Goal: Task Accomplishment & Management: Manage account settings

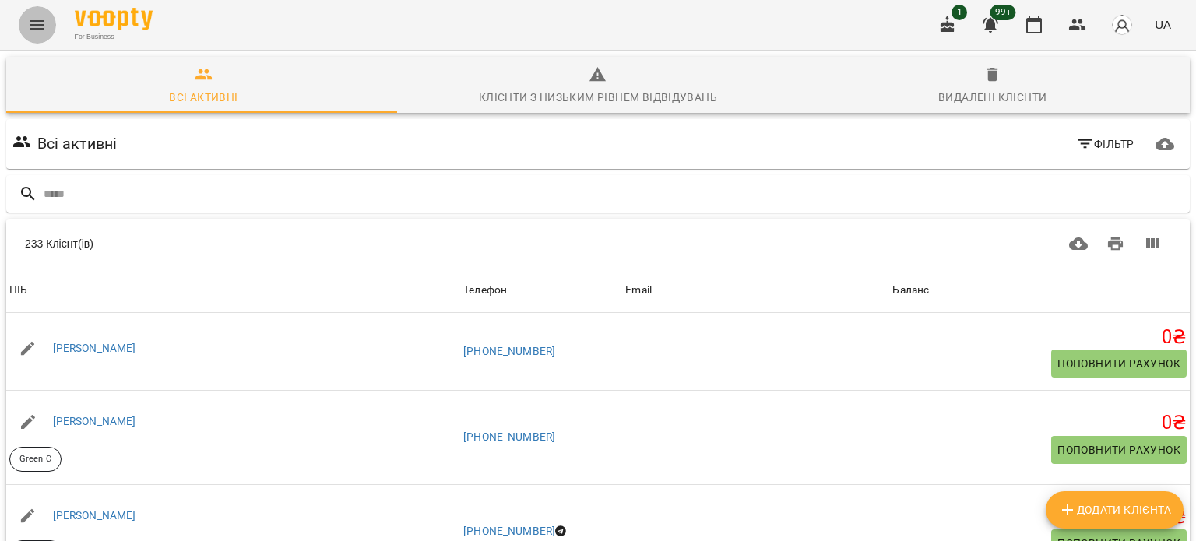
click at [26, 30] on button "Menu" at bounding box center [37, 24] width 37 height 37
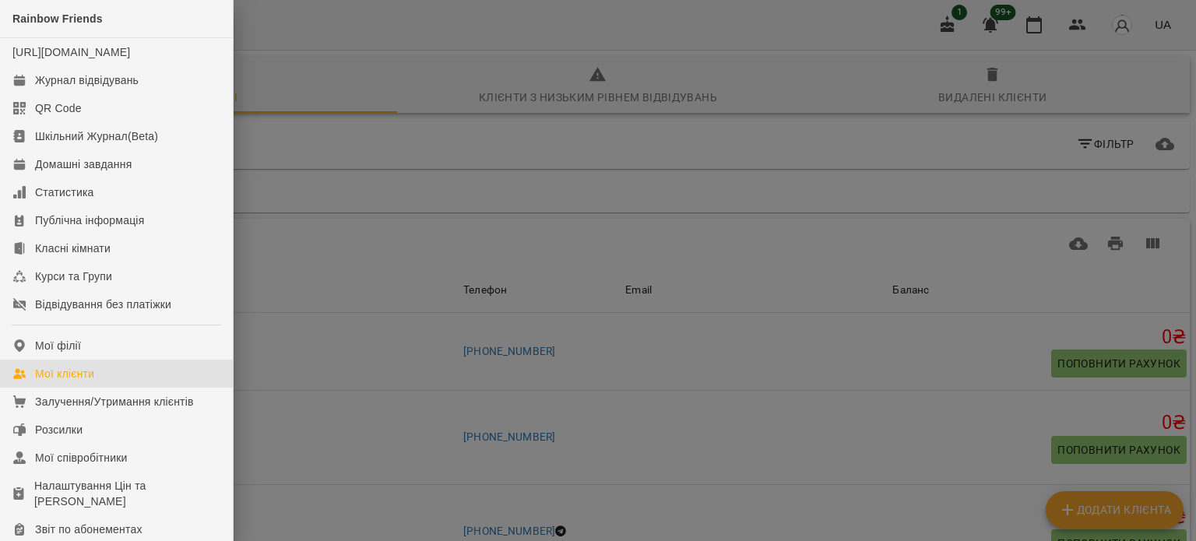
click at [289, 23] on div at bounding box center [598, 270] width 1196 height 541
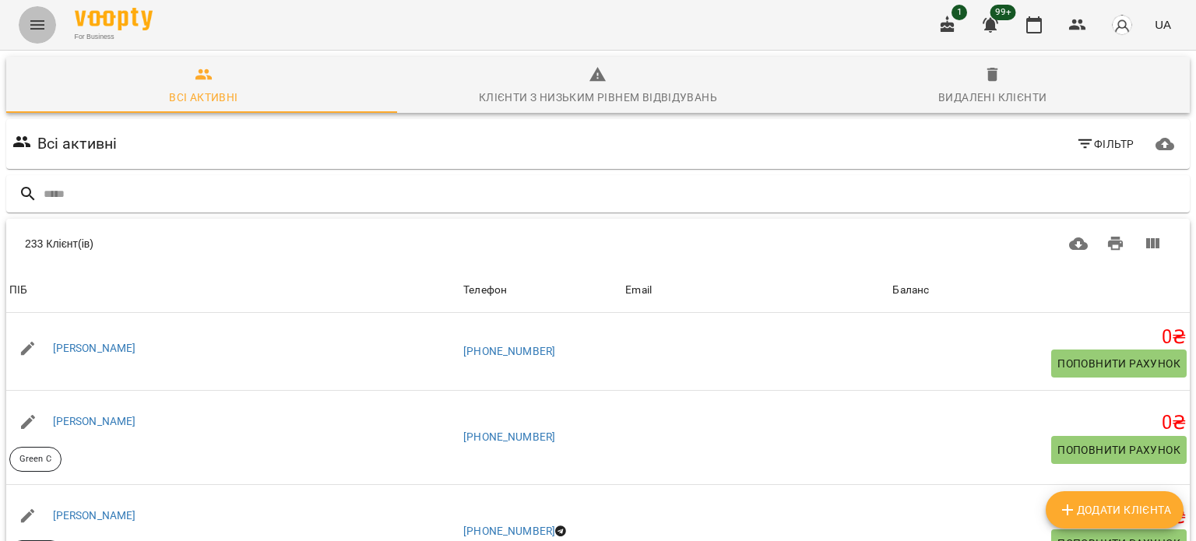
click at [44, 18] on icon "Menu" at bounding box center [37, 25] width 19 height 19
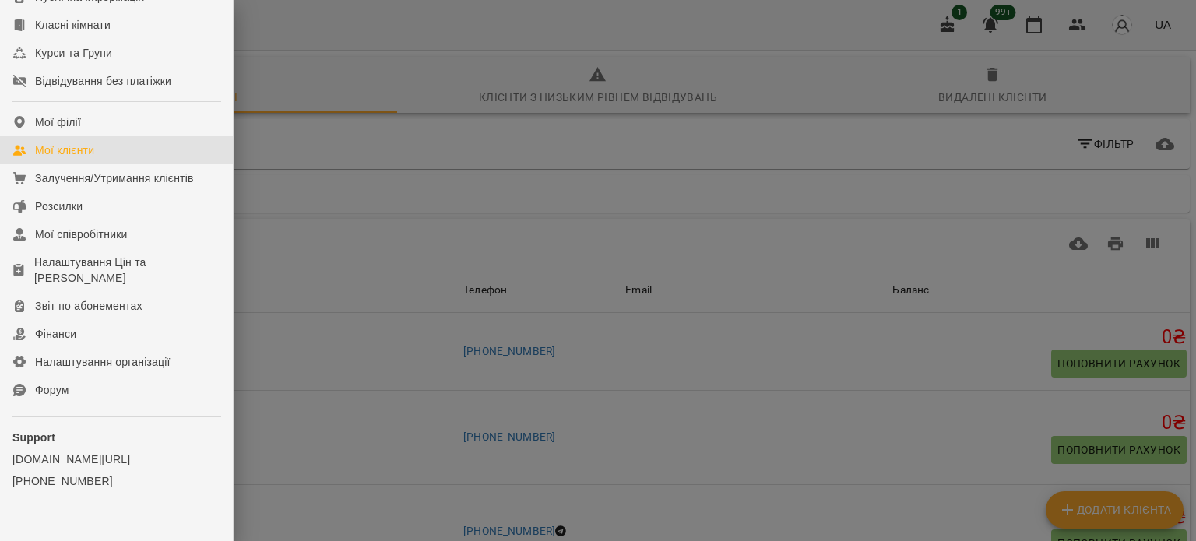
scroll to position [262, 0]
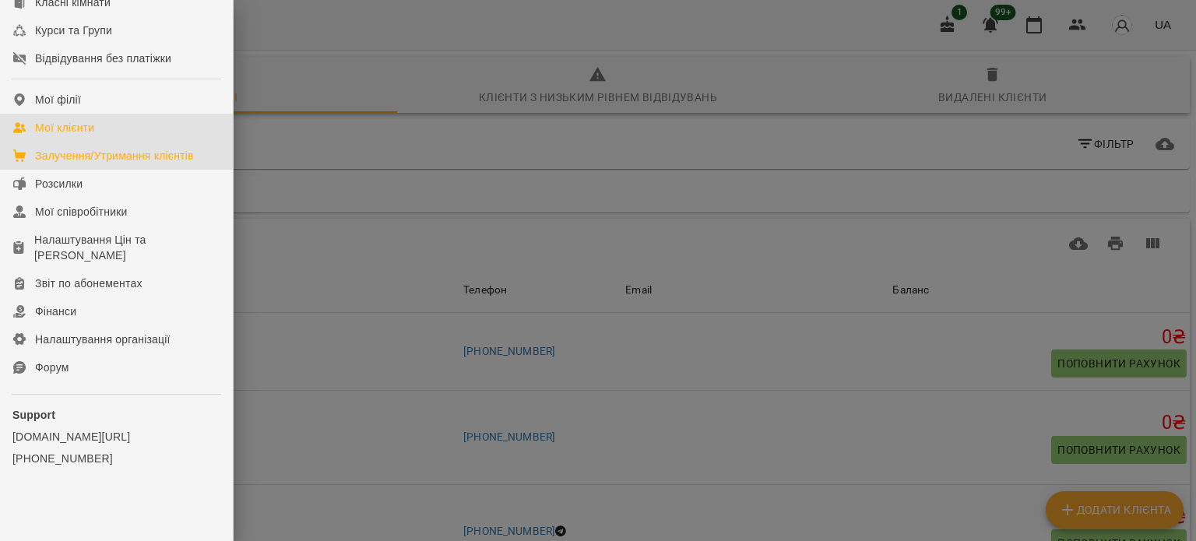
click at [113, 157] on div "Залучення/Утримання клієнтів" at bounding box center [114, 156] width 159 height 16
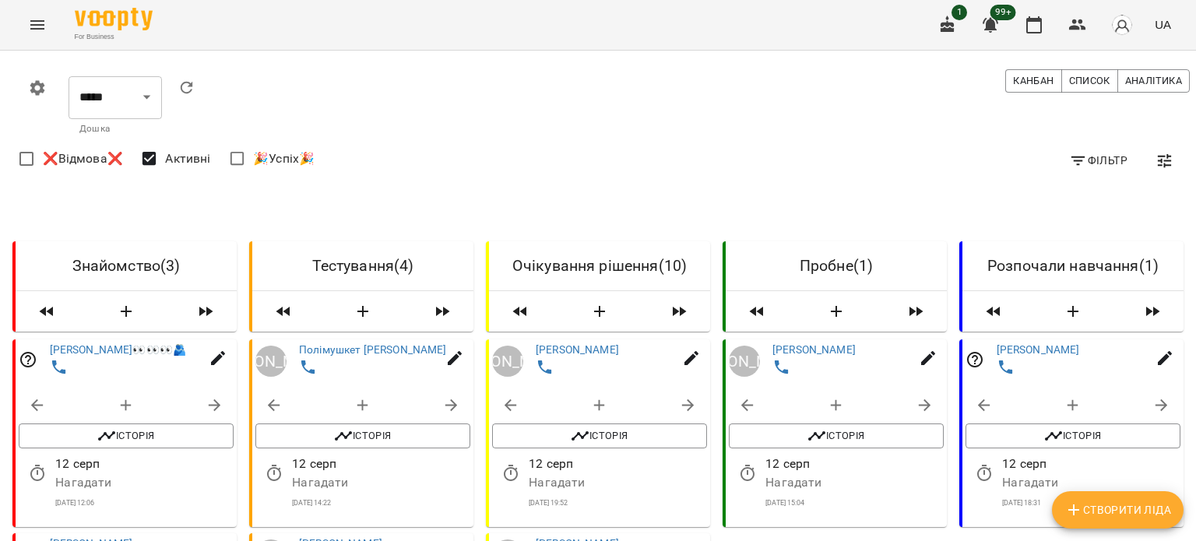
drag, startPoint x: 1190, startPoint y: 92, endPoint x: 1194, endPoint y: 133, distance: 41.5
click at [1195, 158] on div at bounding box center [1188, 270] width 16 height 541
drag, startPoint x: 1189, startPoint y: 80, endPoint x: 1190, endPoint y: 104, distance: 23.4
click at [1192, 112] on div at bounding box center [1188, 270] width 16 height 541
drag, startPoint x: 1190, startPoint y: 96, endPoint x: 1192, endPoint y: 126, distance: 30.5
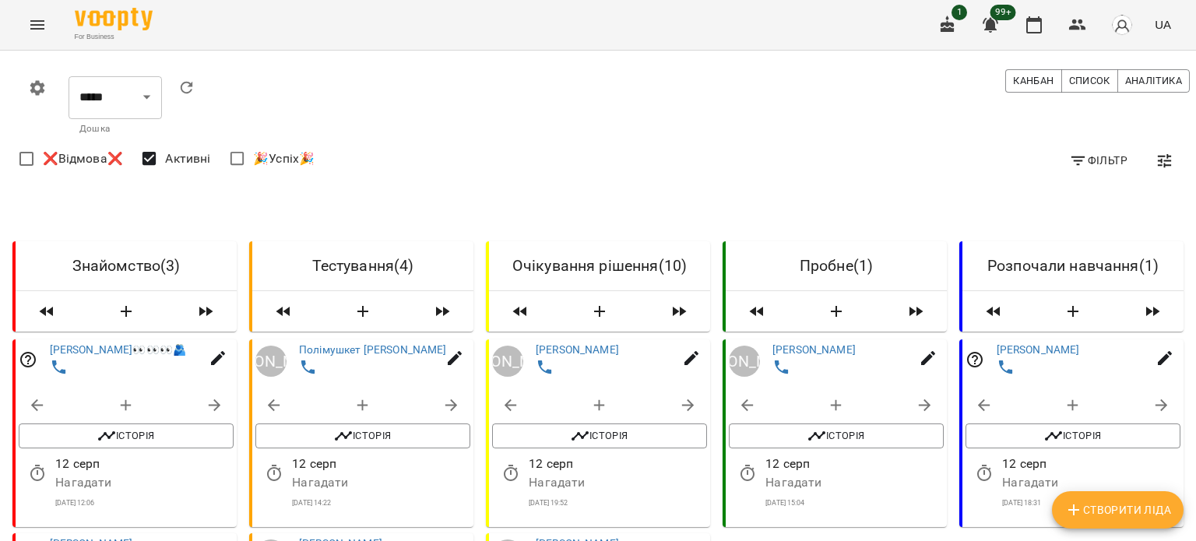
click at [1192, 126] on div at bounding box center [1188, 270] width 16 height 541
drag, startPoint x: 1188, startPoint y: 96, endPoint x: 1190, endPoint y: 120, distance: 24.2
click at [1190, 120] on div at bounding box center [1188, 270] width 16 height 541
click at [1191, 526] on div at bounding box center [1188, 270] width 16 height 541
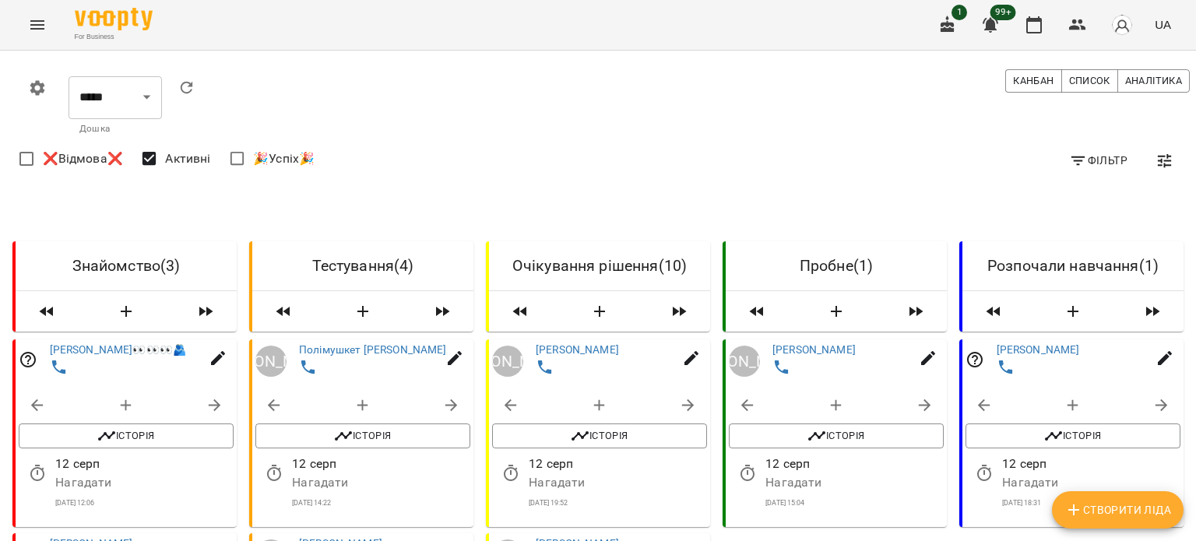
click at [1191, 526] on div at bounding box center [1188, 270] width 16 height 541
click at [1192, 525] on div at bounding box center [1188, 270] width 16 height 541
drag, startPoint x: 1192, startPoint y: 525, endPoint x: 1195, endPoint y: 508, distance: 17.4
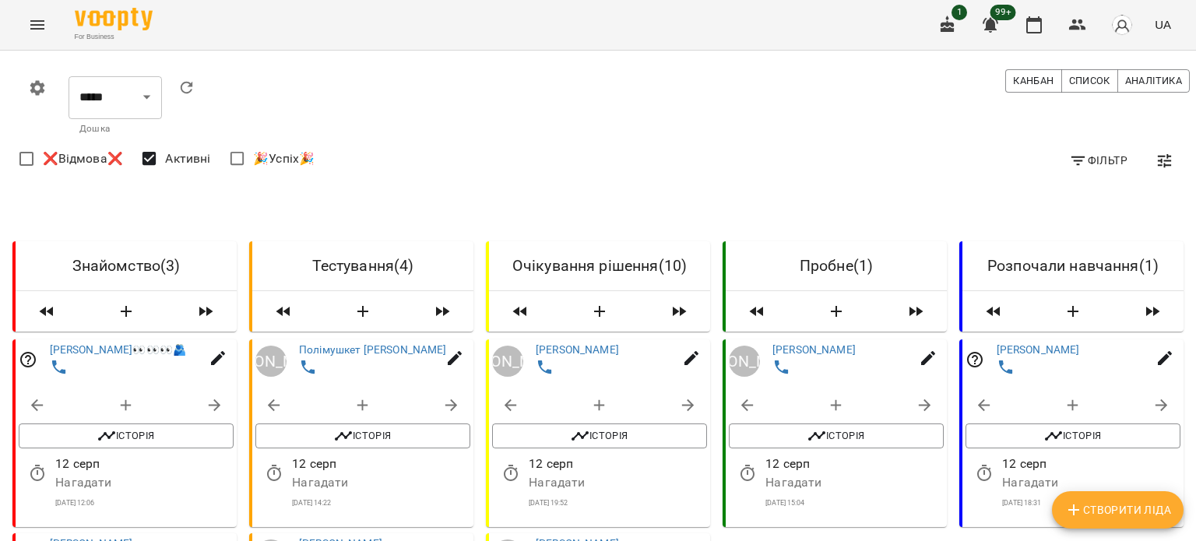
click at [1195, 514] on div at bounding box center [1188, 270] width 16 height 541
click at [709, 93] on div "0 ***** ​ [PERSON_NAME] Список Аналітика" at bounding box center [604, 105] width 1177 height 79
drag, startPoint x: 1194, startPoint y: 93, endPoint x: 1191, endPoint y: 117, distance: 23.6
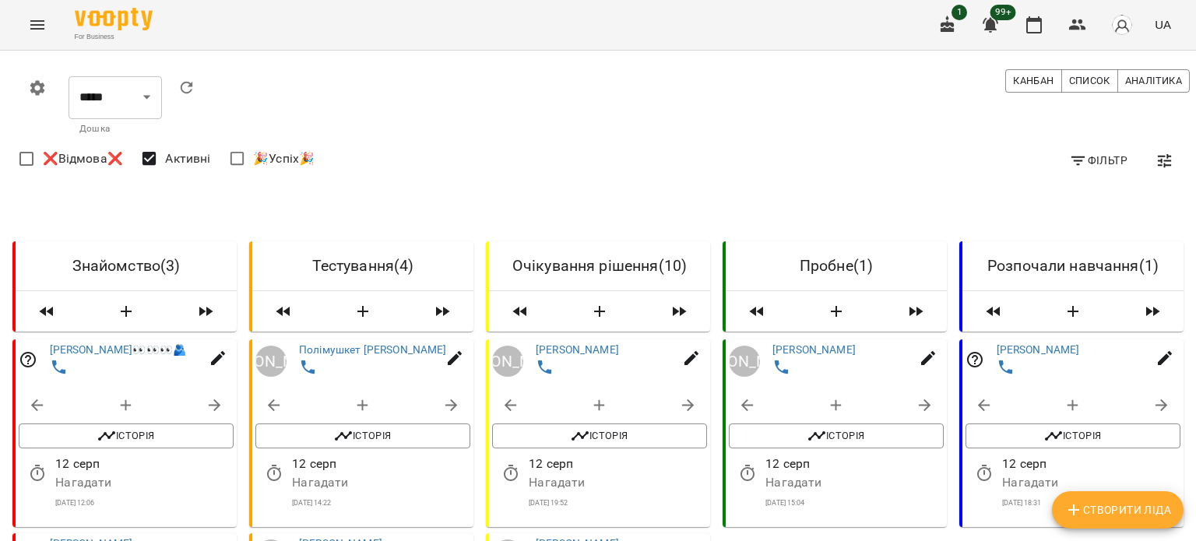
click at [1192, 118] on div at bounding box center [1188, 270] width 16 height 541
drag, startPoint x: 1186, startPoint y: 105, endPoint x: 1188, endPoint y: 114, distance: 8.9
click at [1188, 114] on div at bounding box center [1188, 270] width 16 height 541
drag, startPoint x: 1192, startPoint y: 96, endPoint x: 1195, endPoint y: 357, distance: 261.7
click at [1195, 357] on div at bounding box center [1188, 270] width 16 height 541
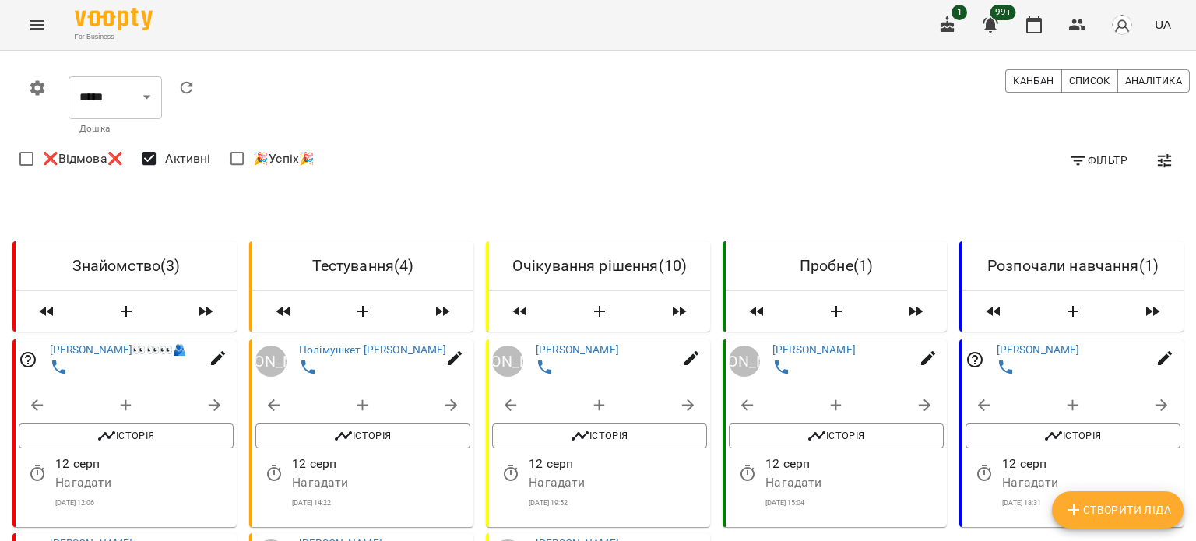
click at [1186, 519] on div at bounding box center [1188, 270] width 16 height 541
click at [1191, 522] on div at bounding box center [1188, 270] width 16 height 541
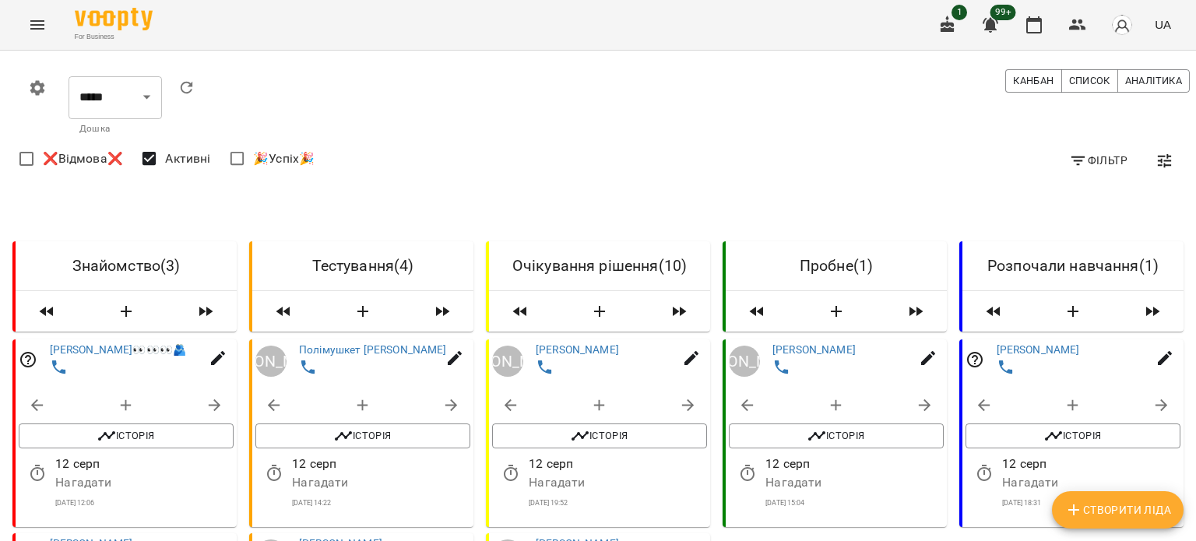
click at [1191, 522] on div at bounding box center [1188, 270] width 16 height 541
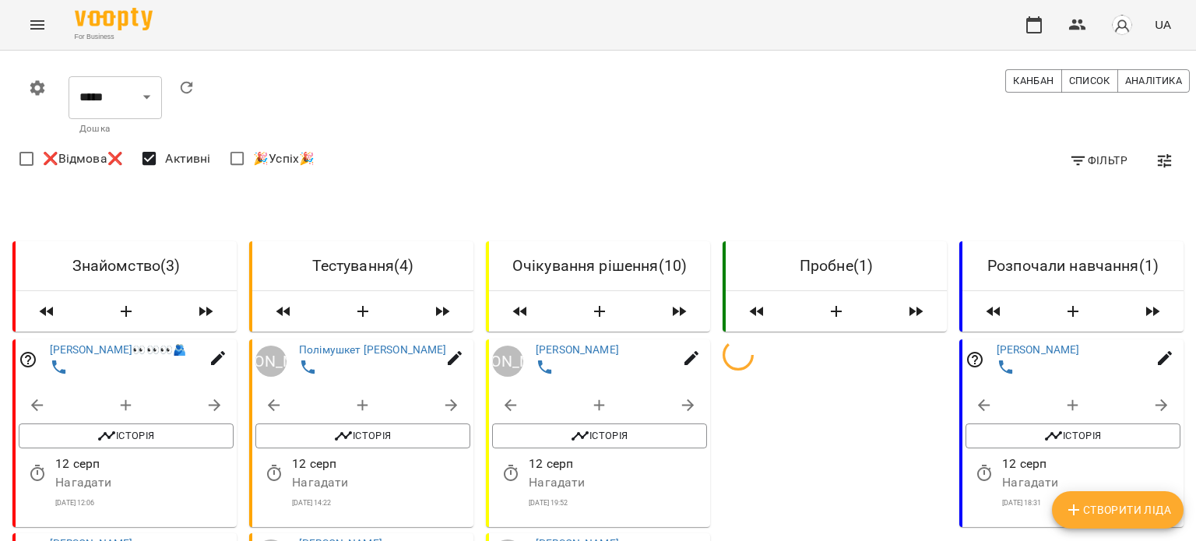
drag, startPoint x: 1190, startPoint y: 105, endPoint x: 1193, endPoint y: 130, distance: 25.1
click at [1193, 130] on div at bounding box center [1188, 270] width 16 height 541
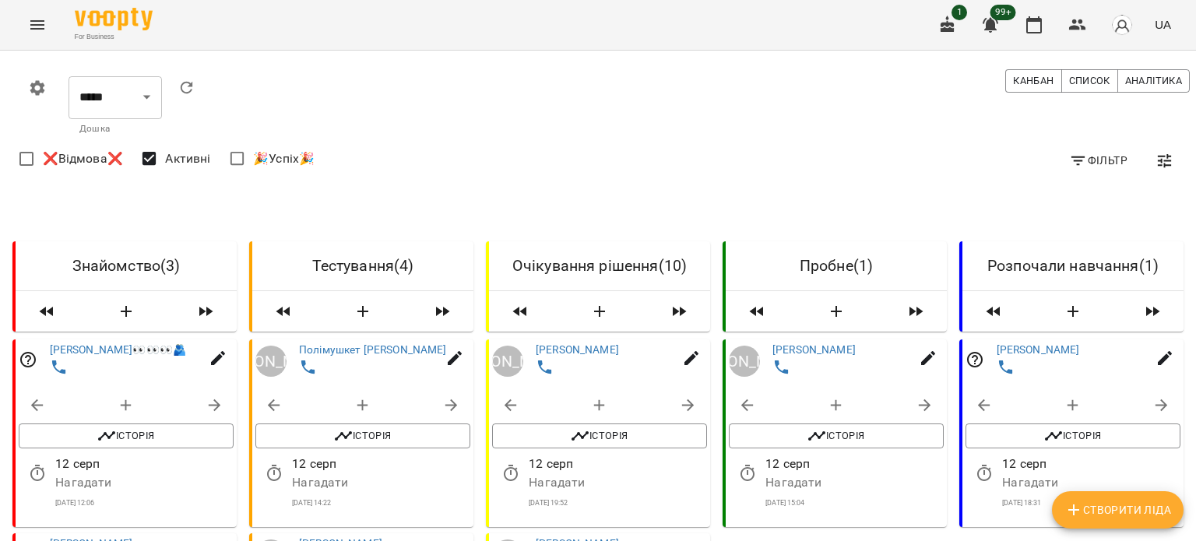
drag, startPoint x: 1188, startPoint y: 99, endPoint x: 1191, endPoint y: 167, distance: 68.6
click at [1191, 167] on div at bounding box center [1188, 270] width 16 height 541
drag, startPoint x: 1191, startPoint y: 98, endPoint x: 1194, endPoint y: 142, distance: 44.4
click at [1194, 142] on div at bounding box center [1188, 270] width 16 height 541
drag, startPoint x: 1191, startPoint y: 85, endPoint x: 1193, endPoint y: 158, distance: 73.2
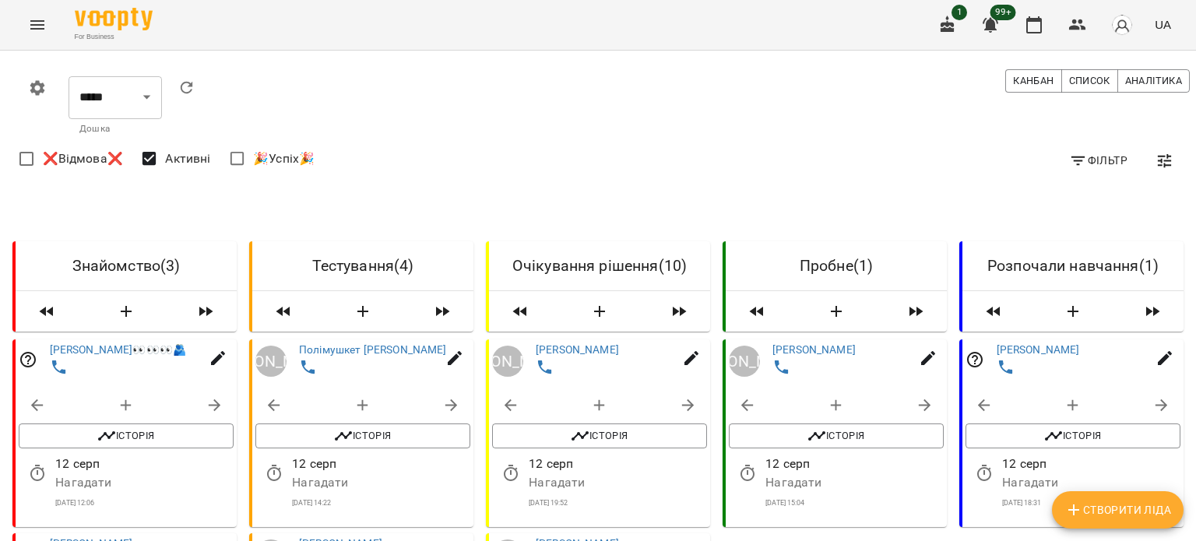
click at [1195, 152] on div at bounding box center [1188, 270] width 16 height 541
click at [1190, 522] on div at bounding box center [1188, 270] width 16 height 541
click at [1191, 519] on div at bounding box center [1188, 270] width 16 height 541
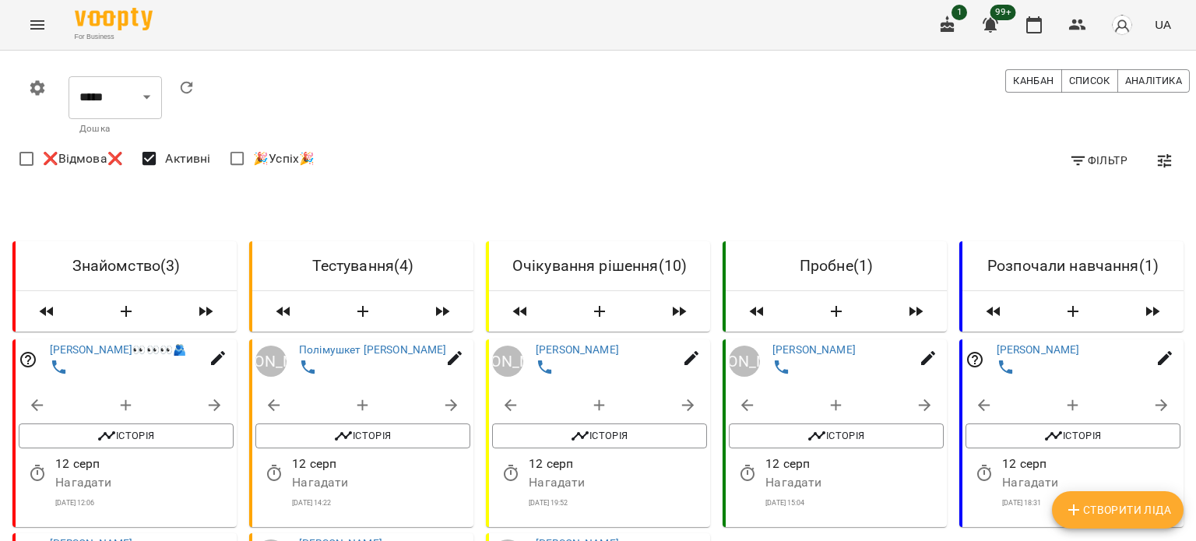
click at [1191, 519] on div at bounding box center [1188, 270] width 16 height 541
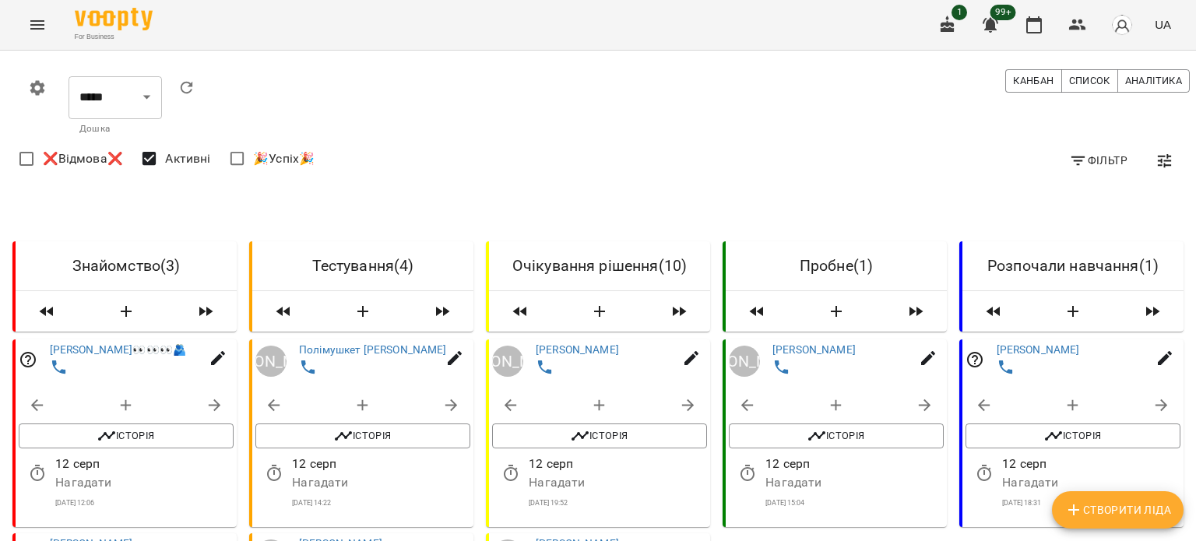
click at [1191, 519] on div at bounding box center [1188, 270] width 16 height 541
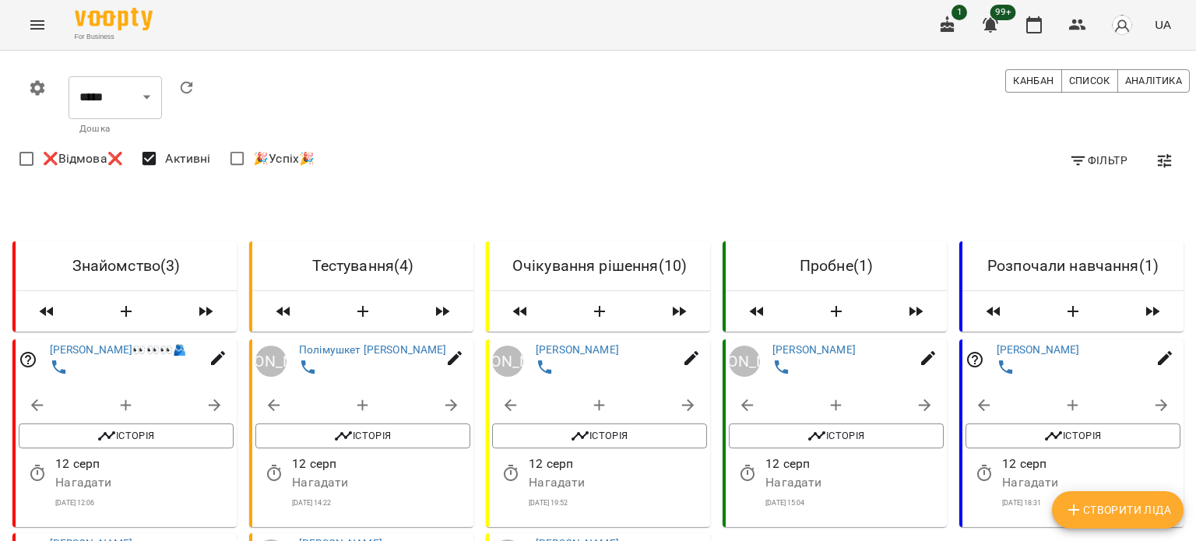
click at [1191, 519] on div at bounding box center [1188, 270] width 16 height 541
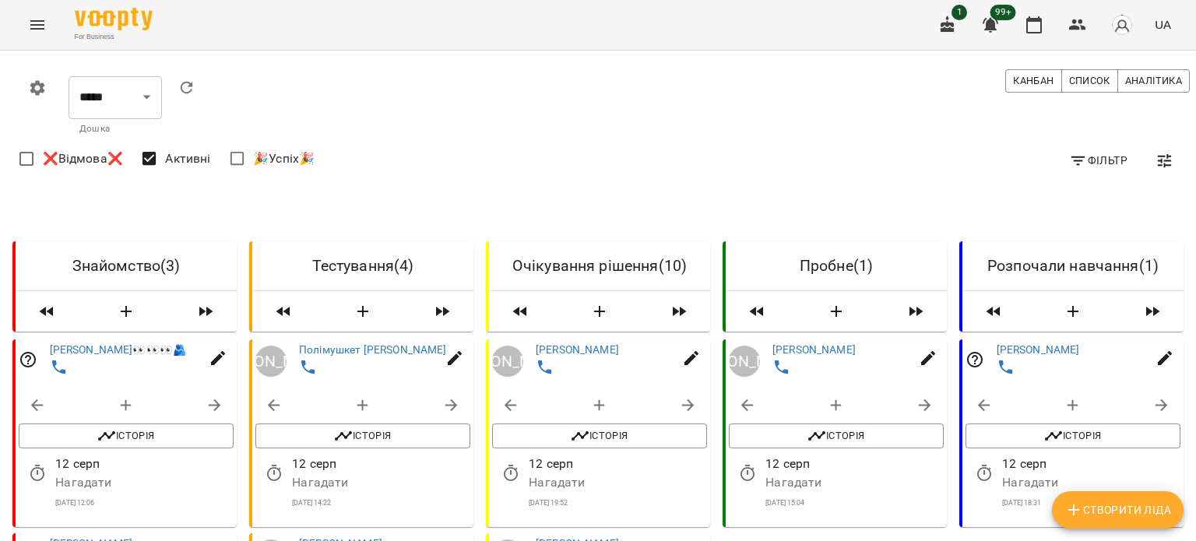
click at [1191, 519] on div at bounding box center [1188, 270] width 16 height 541
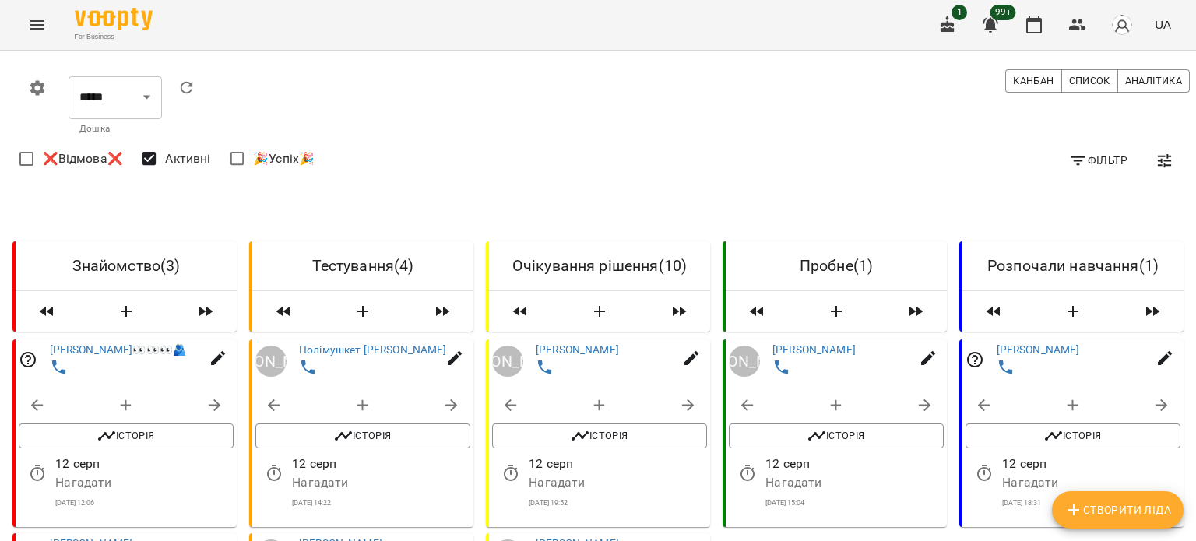
click at [1191, 519] on div at bounding box center [1188, 270] width 16 height 541
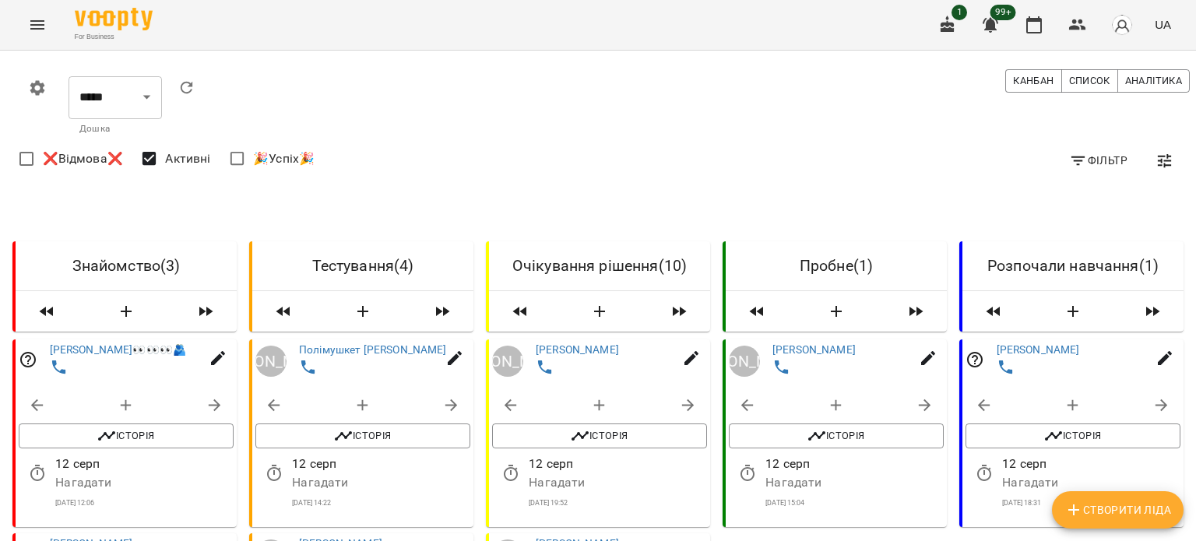
click at [1191, 519] on div at bounding box center [1188, 270] width 16 height 541
click at [1193, 515] on div at bounding box center [1188, 270] width 16 height 541
click at [1193, 522] on div at bounding box center [1188, 270] width 16 height 541
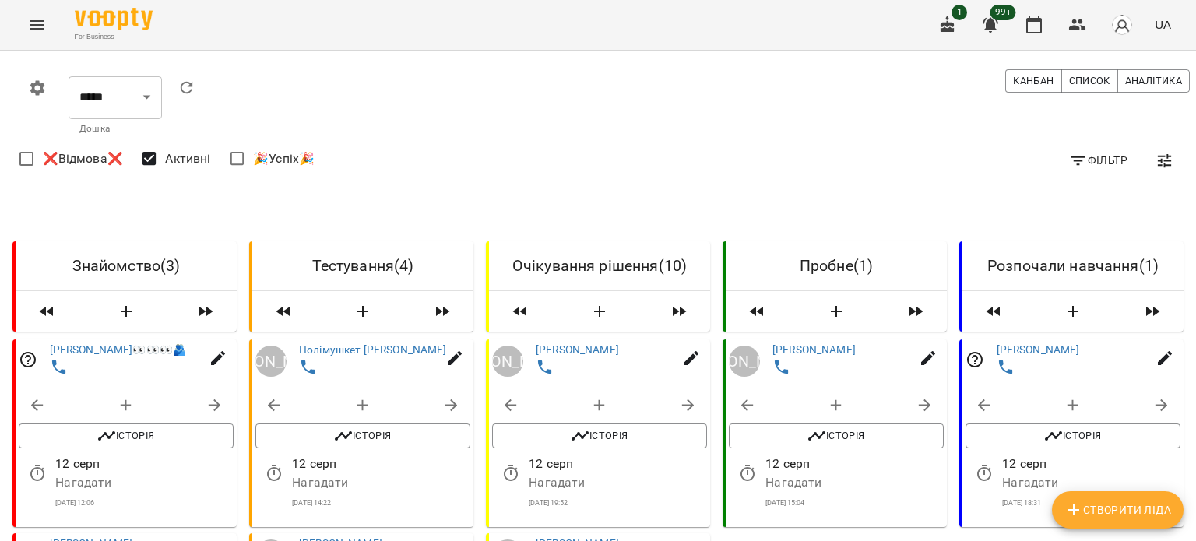
click at [1193, 522] on div at bounding box center [1188, 270] width 16 height 541
drag, startPoint x: 1194, startPoint y: 522, endPoint x: 1195, endPoint y: 515, distance: 7.9
click at [1195, 515] on div at bounding box center [1188, 270] width 16 height 541
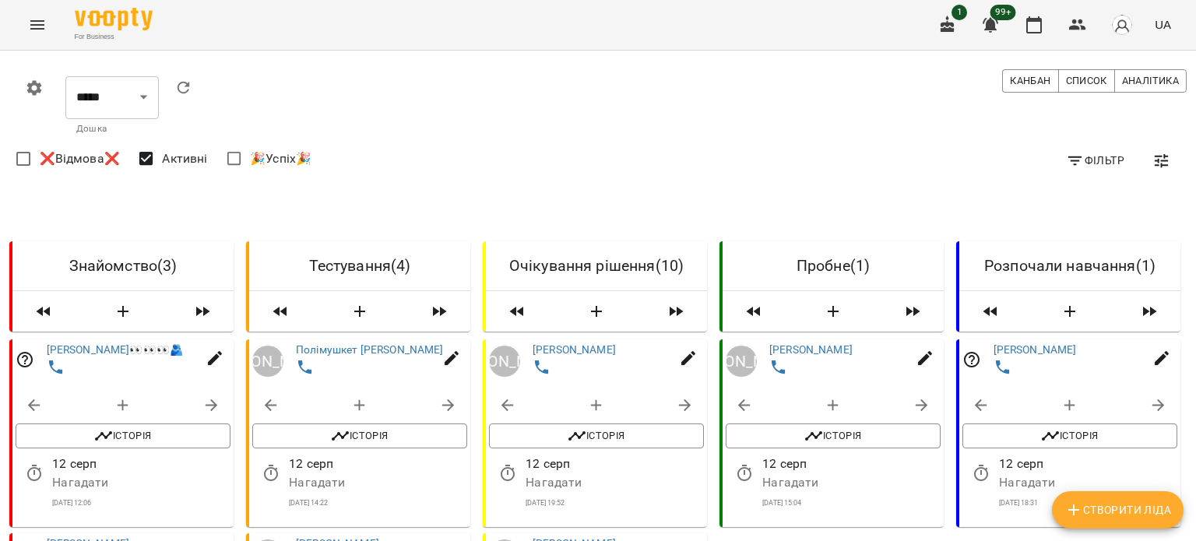
drag, startPoint x: 1138, startPoint y: 167, endPoint x: 999, endPoint y: 205, distance: 143.6
click at [1189, 169] on div at bounding box center [1188, 270] width 16 height 541
drag, startPoint x: 1189, startPoint y: 169, endPoint x: 1195, endPoint y: 426, distance: 257.0
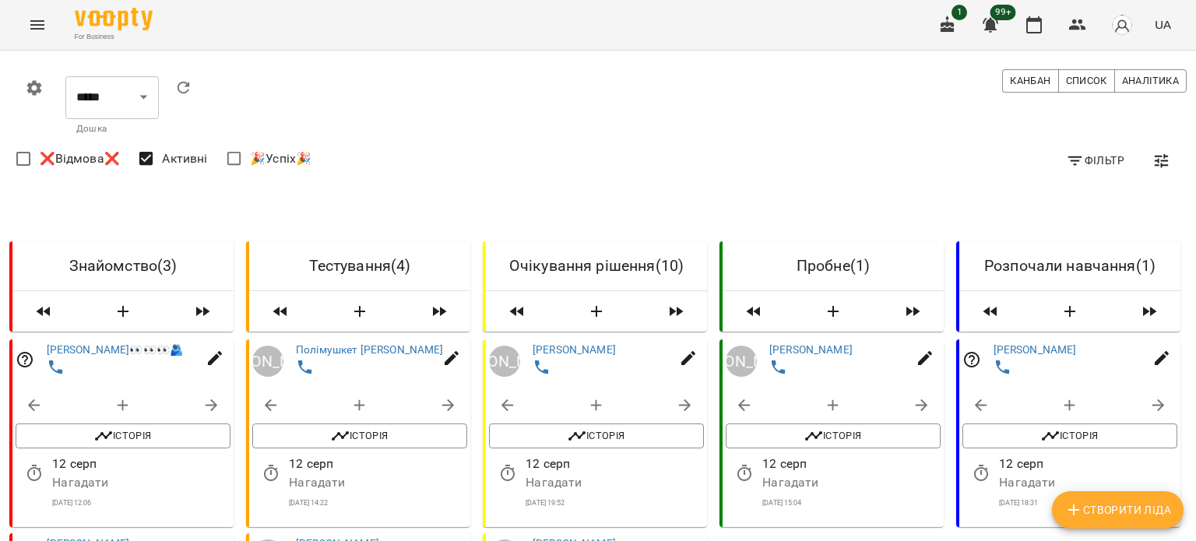
click at [1195, 426] on div at bounding box center [1188, 270] width 16 height 541
click at [1191, 524] on div at bounding box center [1188, 270] width 16 height 541
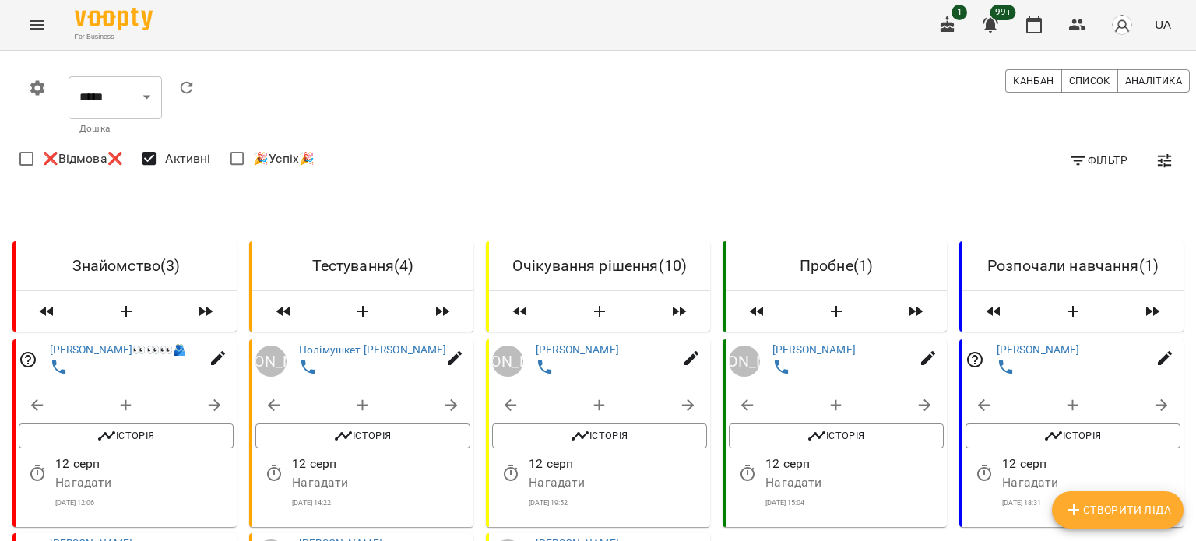
click at [1195, 121] on div at bounding box center [1188, 270] width 16 height 541
drag, startPoint x: 1195, startPoint y: 121, endPoint x: 1187, endPoint y: 55, distance: 66.7
click at [1187, 55] on div at bounding box center [1188, 270] width 16 height 541
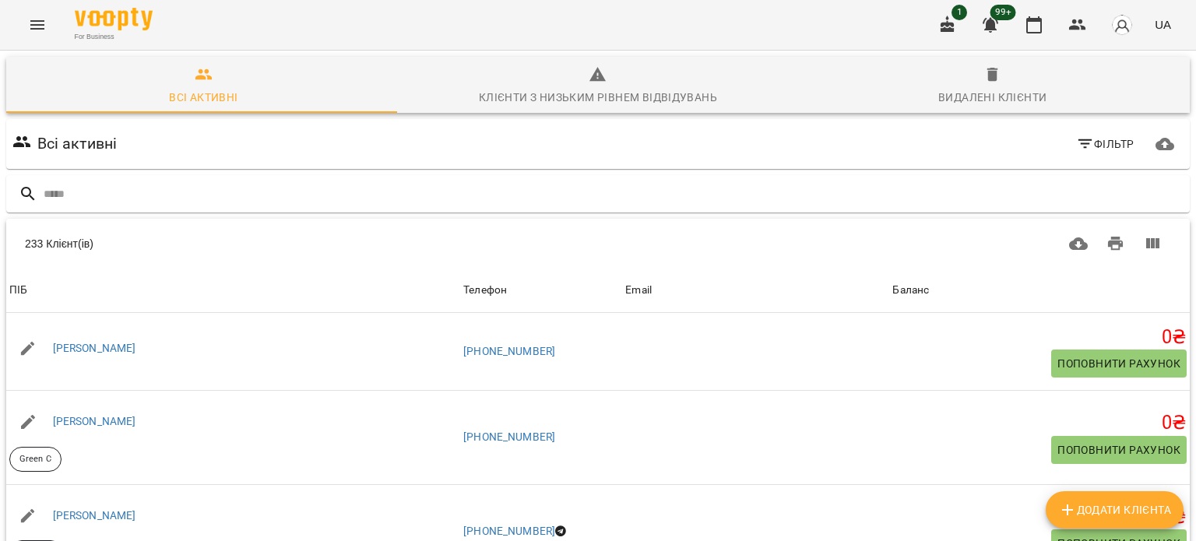
click at [25, 22] on button "Menu" at bounding box center [37, 24] width 37 height 37
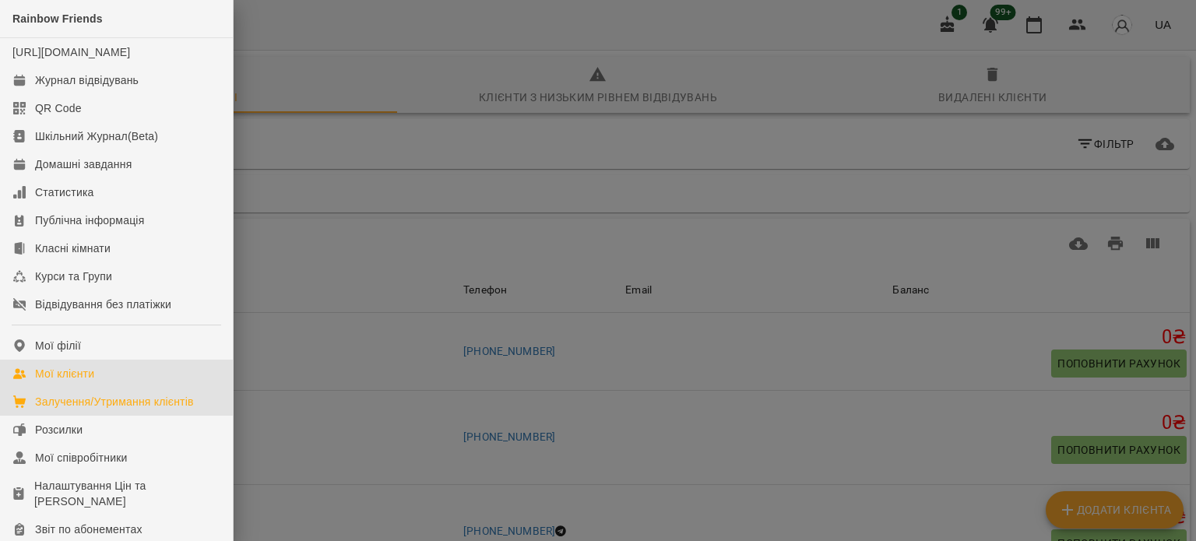
click at [69, 410] on div "Залучення/Утримання клієнтів" at bounding box center [114, 402] width 159 height 16
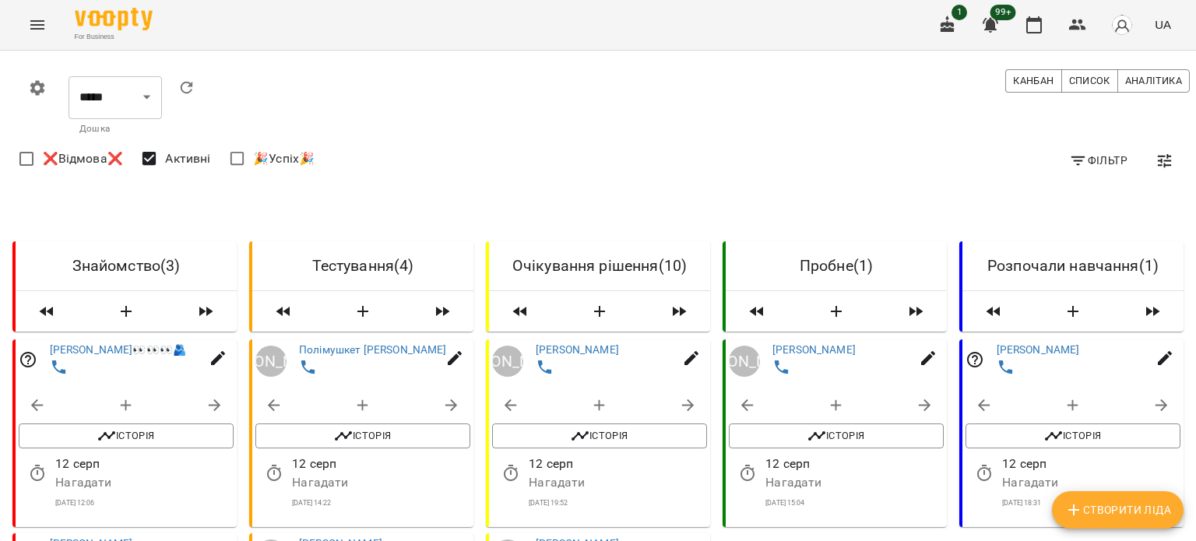
drag, startPoint x: 1192, startPoint y: 115, endPoint x: 1187, endPoint y: 142, distance: 27.8
click at [1187, 142] on div at bounding box center [1188, 270] width 16 height 541
click at [1190, 520] on div at bounding box center [1188, 270] width 16 height 541
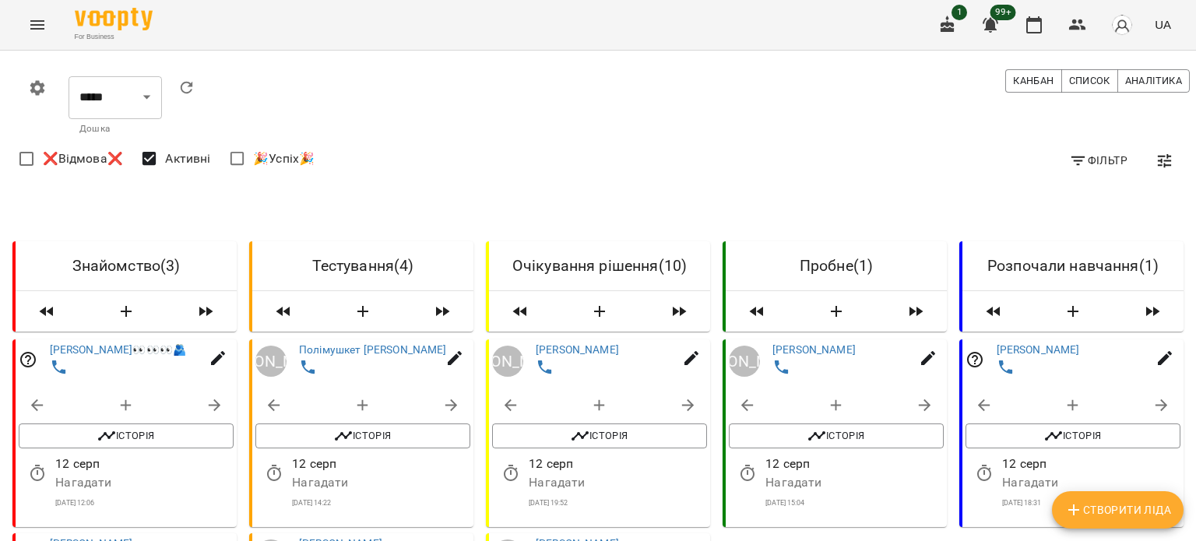
click at [1190, 520] on div at bounding box center [1188, 270] width 16 height 541
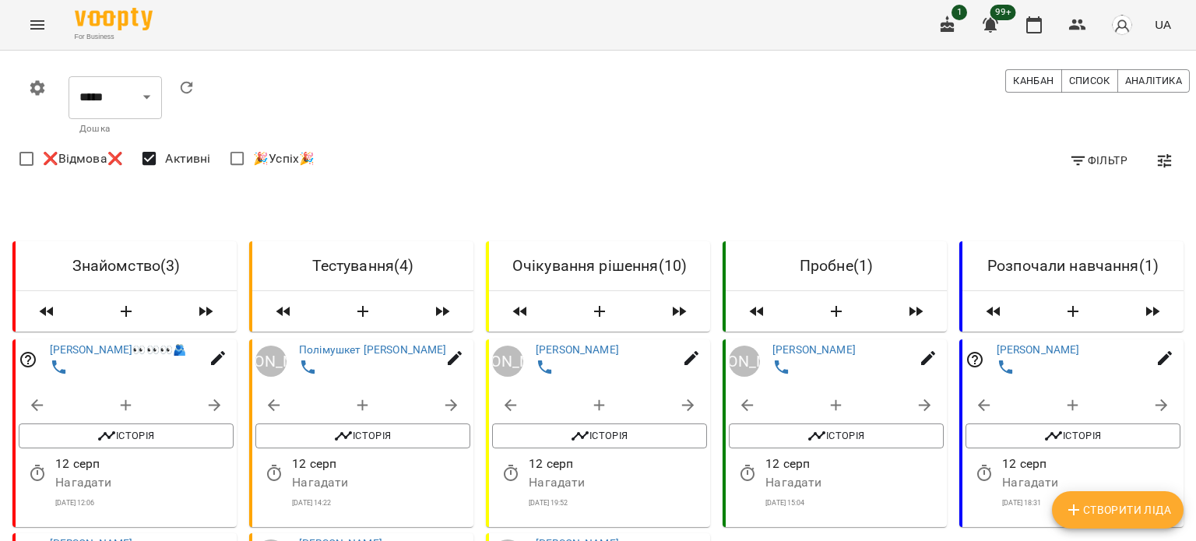
click at [1190, 520] on div at bounding box center [1188, 270] width 16 height 541
click at [1195, 164] on div at bounding box center [1188, 270] width 16 height 541
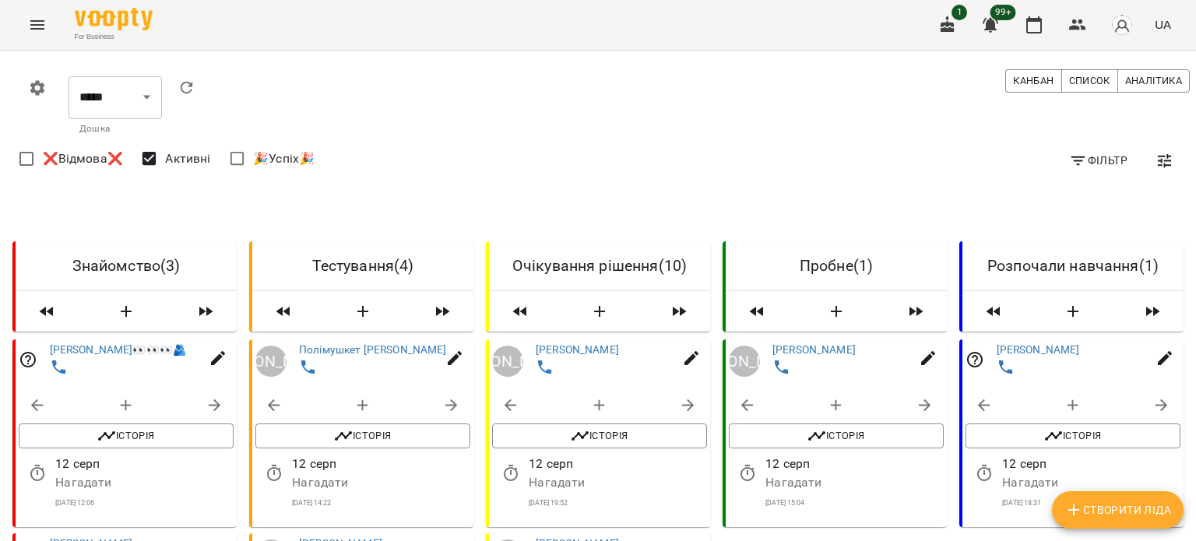
click at [1190, 183] on div at bounding box center [1188, 270] width 16 height 541
click at [1185, 184] on div at bounding box center [1188, 270] width 16 height 541
click at [1184, 185] on div at bounding box center [1188, 270] width 16 height 541
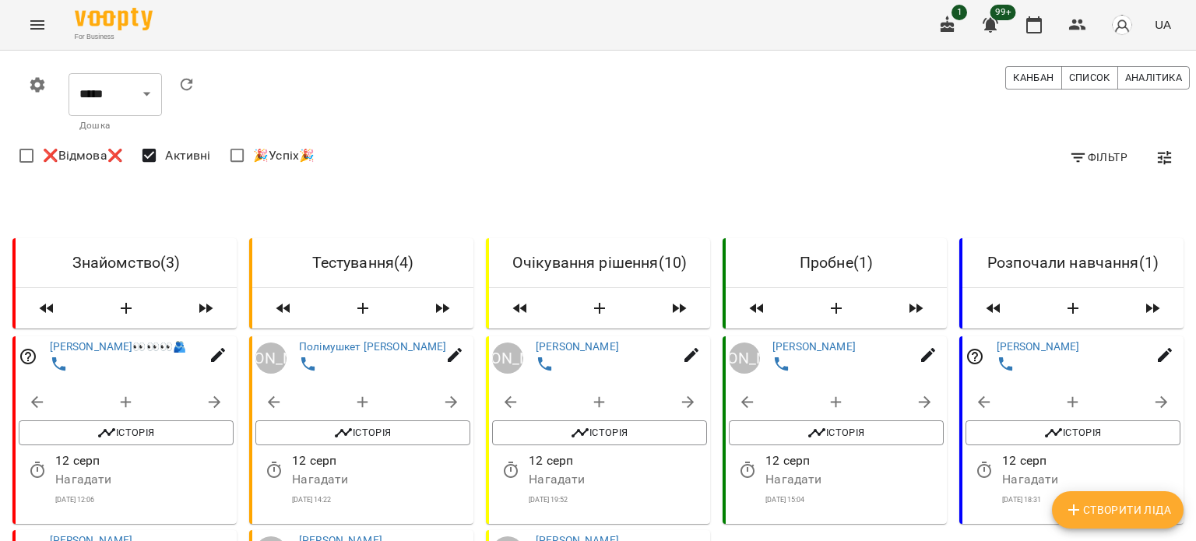
scroll to position [1713, 0]
click at [1190, 522] on div at bounding box center [1188, 270] width 16 height 541
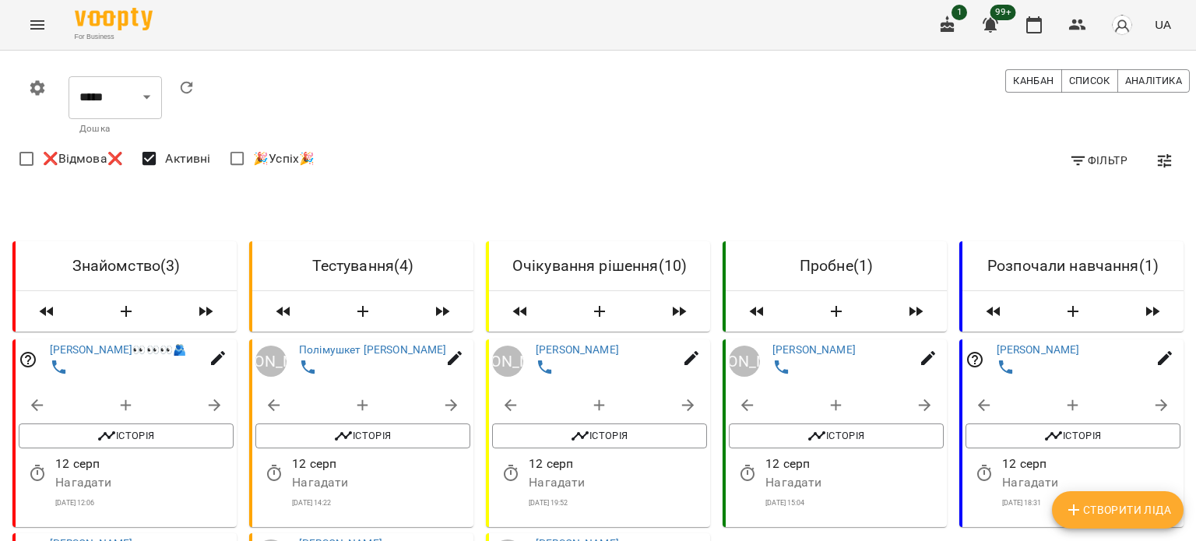
drag, startPoint x: 1191, startPoint y: 90, endPoint x: 1195, endPoint y: 121, distance: 32.3
click at [1195, 121] on div at bounding box center [1188, 270] width 16 height 541
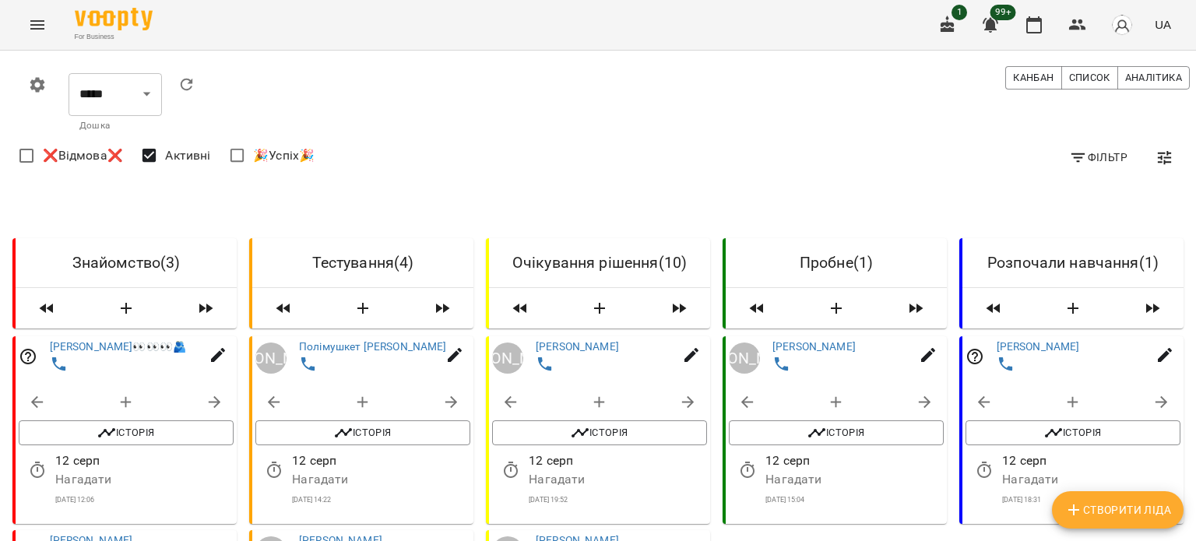
scroll to position [467, 0]
drag, startPoint x: 1194, startPoint y: 192, endPoint x: 1189, endPoint y: 199, distance: 8.4
click at [1188, 216] on div at bounding box center [1188, 270] width 16 height 541
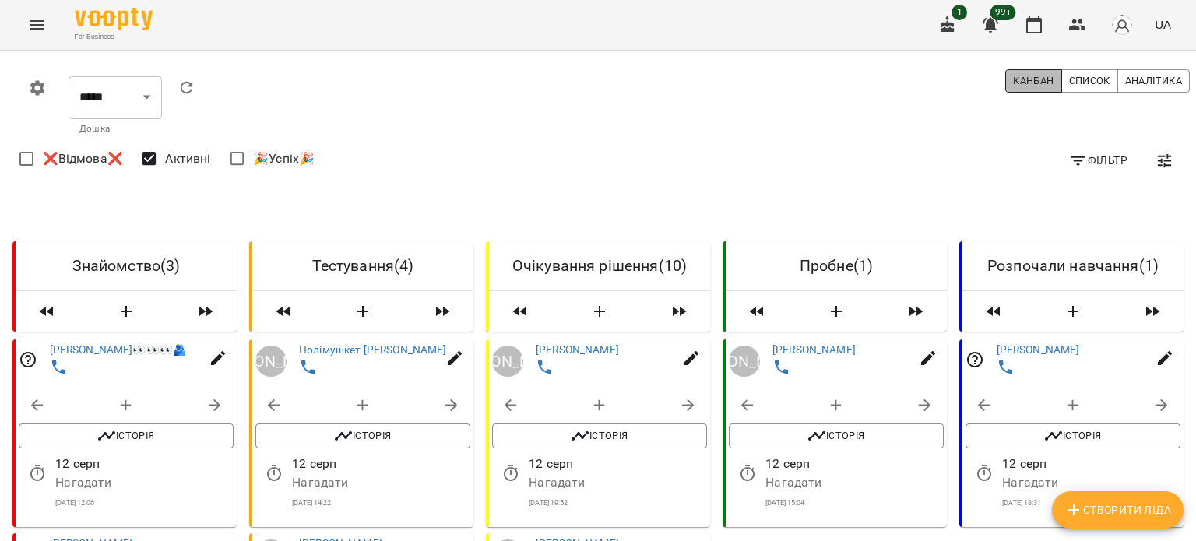
click at [1032, 82] on span "Канбан" at bounding box center [1033, 80] width 40 height 17
click at [1085, 86] on span "Список" at bounding box center [1089, 80] width 41 height 17
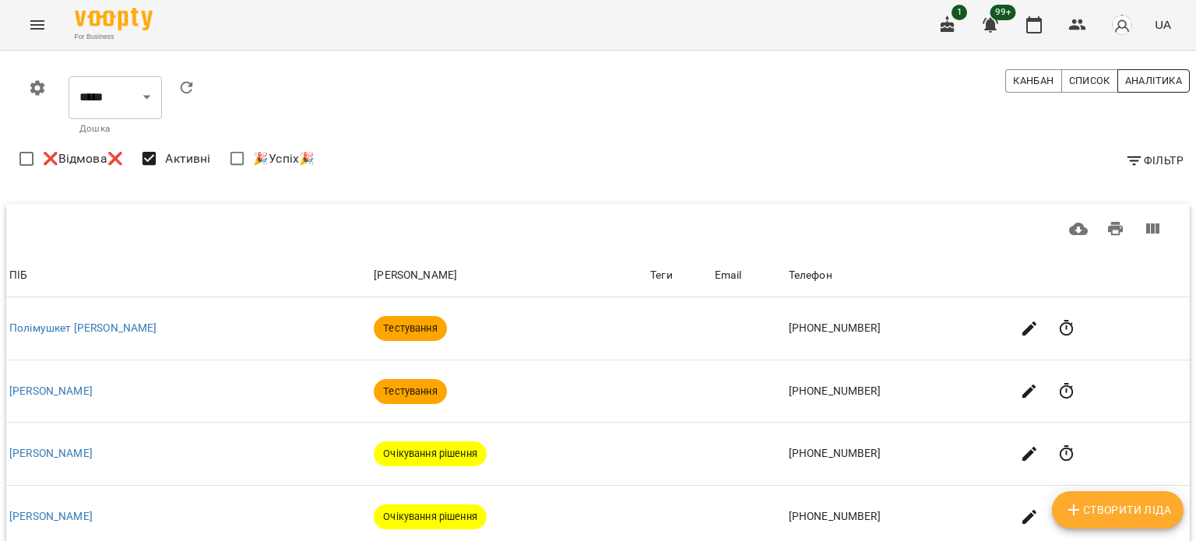
click at [1125, 79] on span "Аналітика" at bounding box center [1153, 80] width 57 height 17
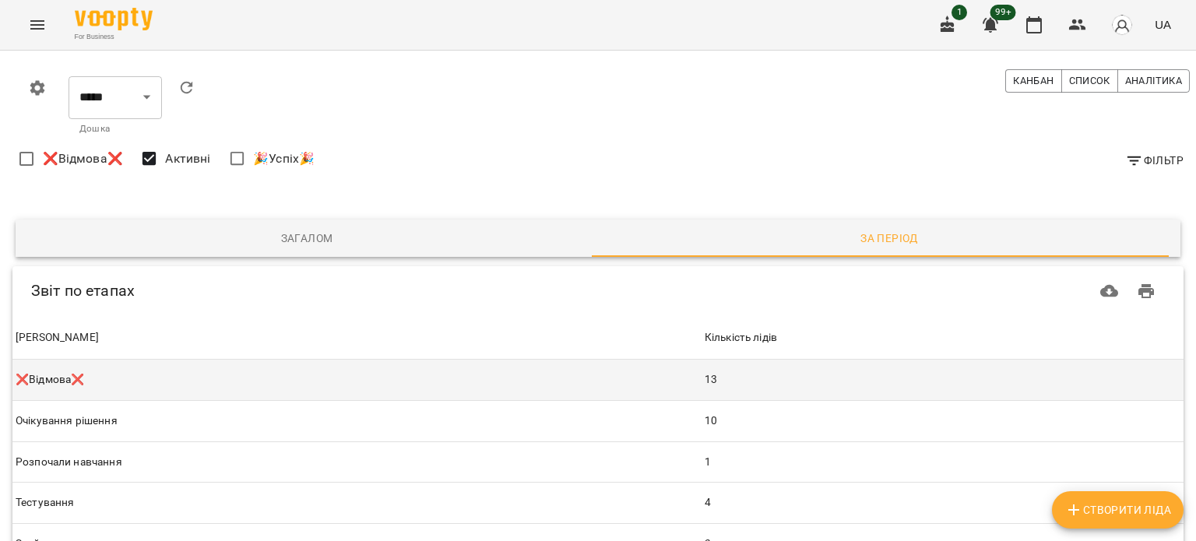
click at [515, 373] on td "❌Відмова❌" at bounding box center [356, 380] width 689 height 40
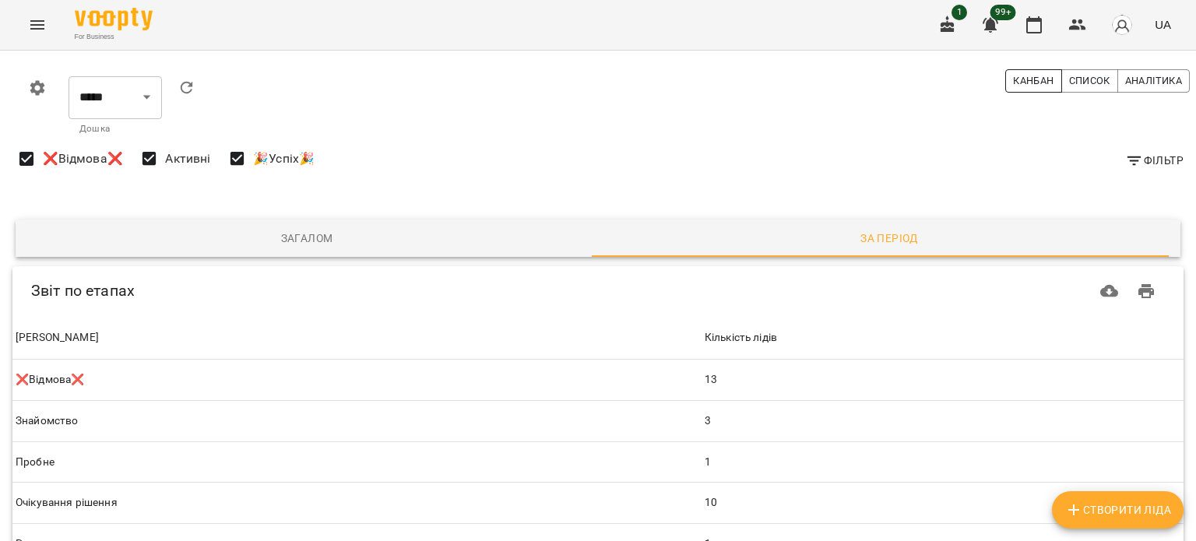
click at [1013, 82] on span "Канбан" at bounding box center [1033, 80] width 40 height 17
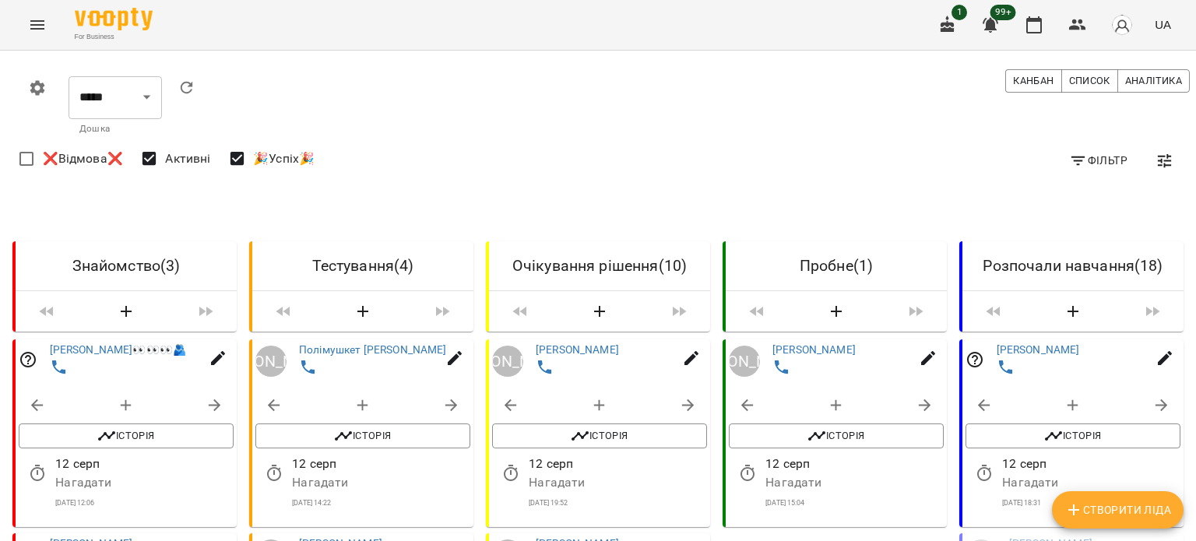
click at [35, 22] on icon "Menu" at bounding box center [37, 25] width 19 height 19
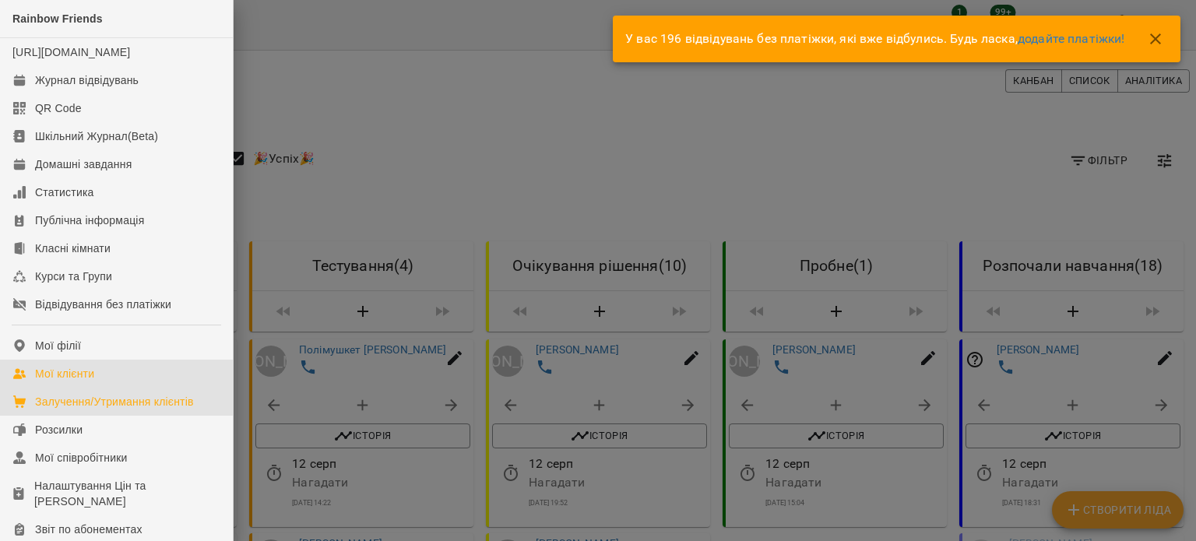
click at [64, 382] on div "Мої клієнти" at bounding box center [64, 374] width 59 height 16
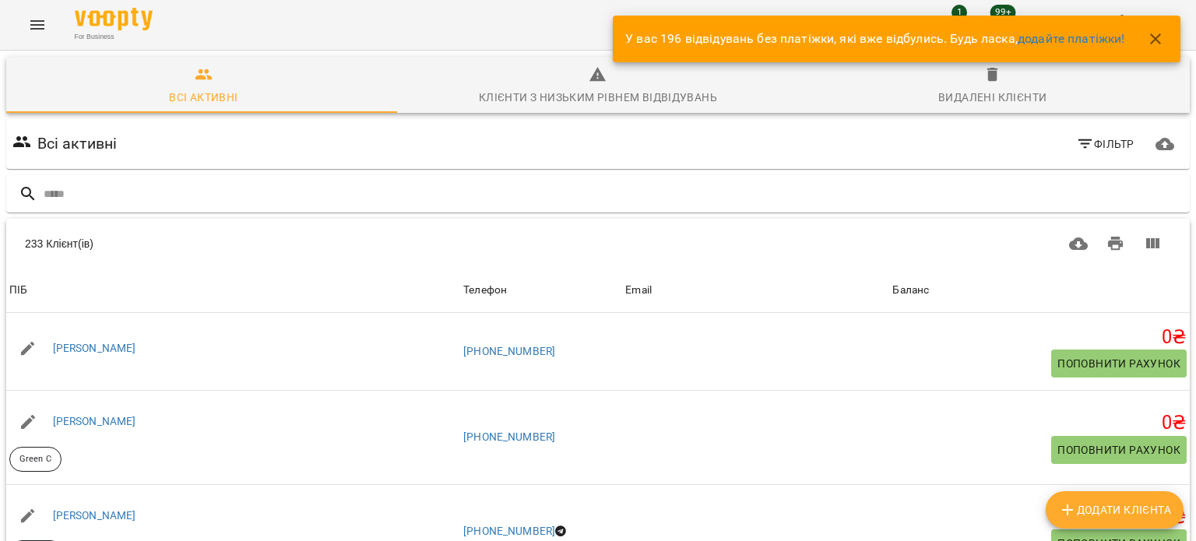
click at [1154, 42] on icon "button" at bounding box center [1155, 39] width 19 height 19
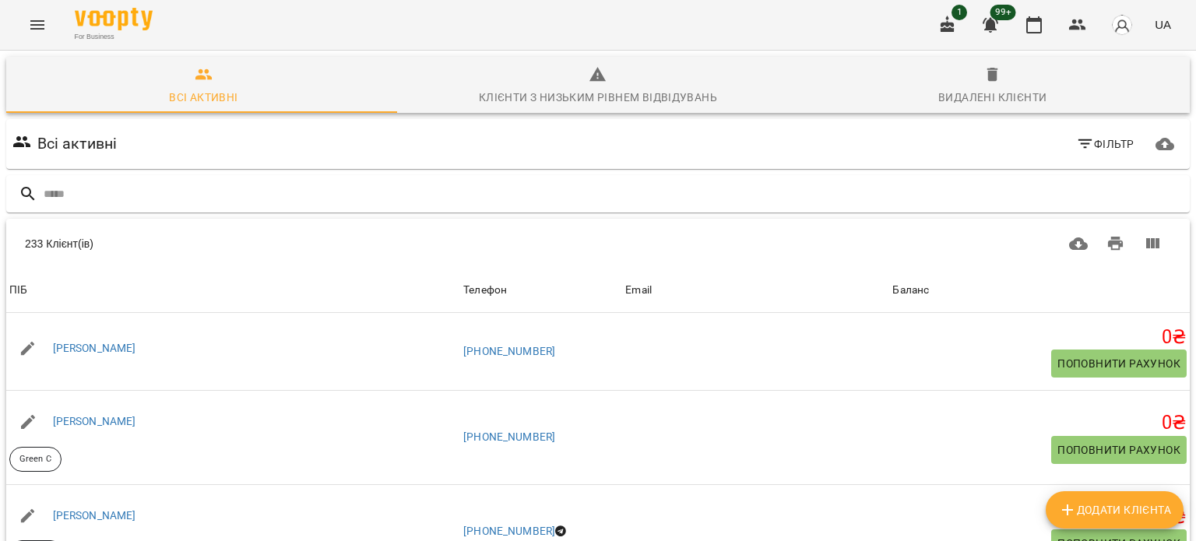
click at [987, 80] on icon "button" at bounding box center [992, 75] width 11 height 14
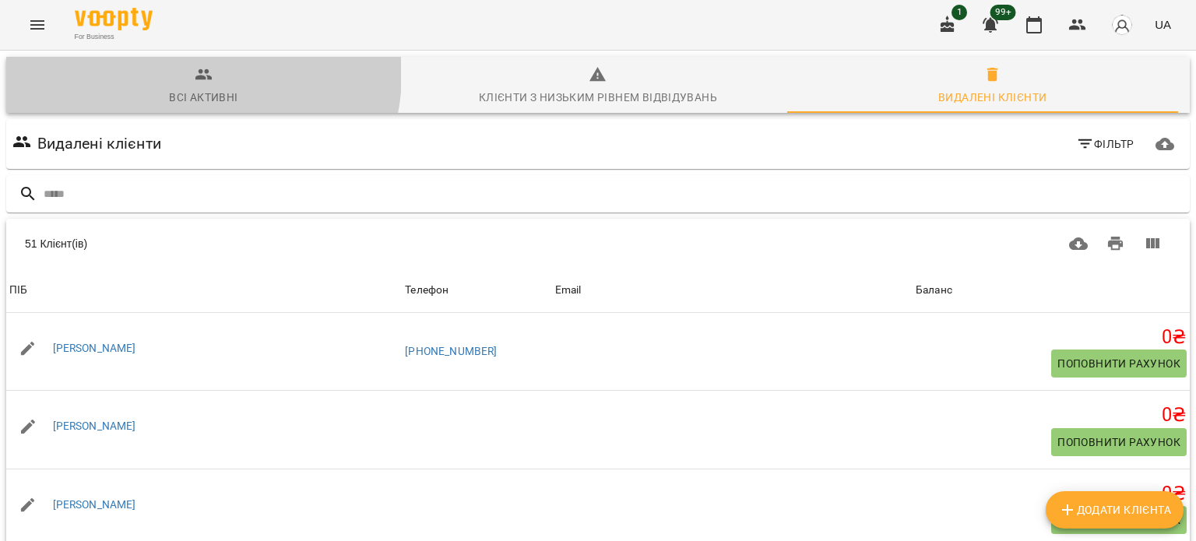
click at [190, 73] on span "Всі активні" at bounding box center [204, 86] width 376 height 42
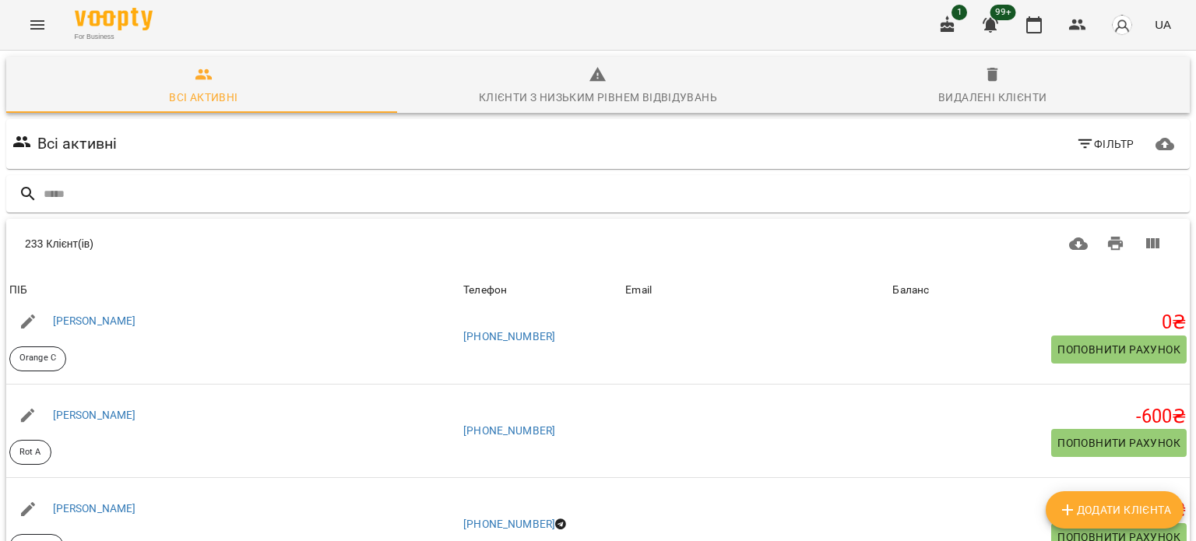
scroll to position [211, 0]
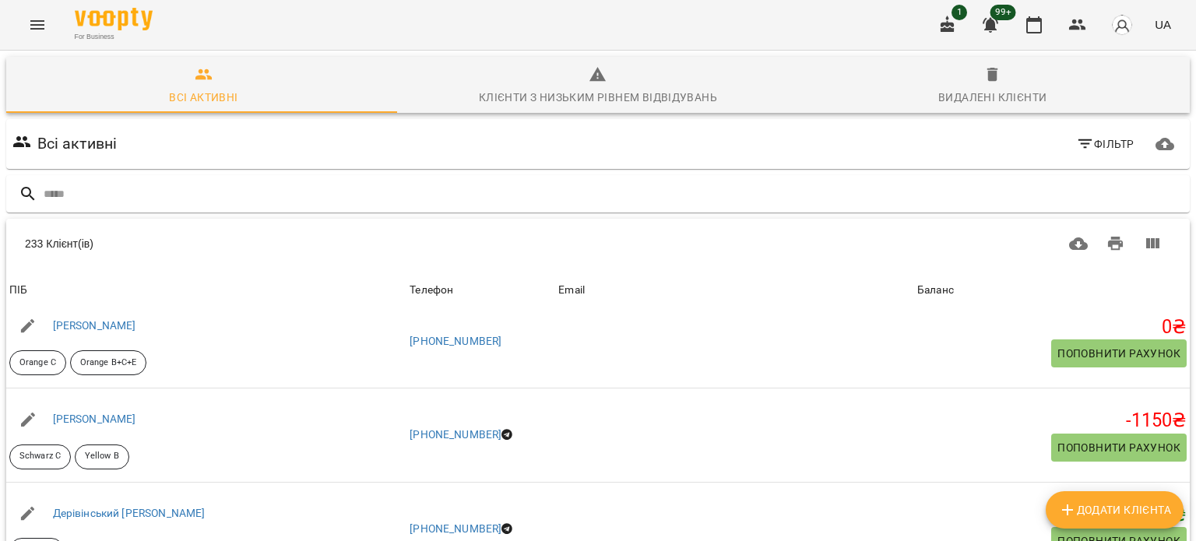
scroll to position [1285, 0]
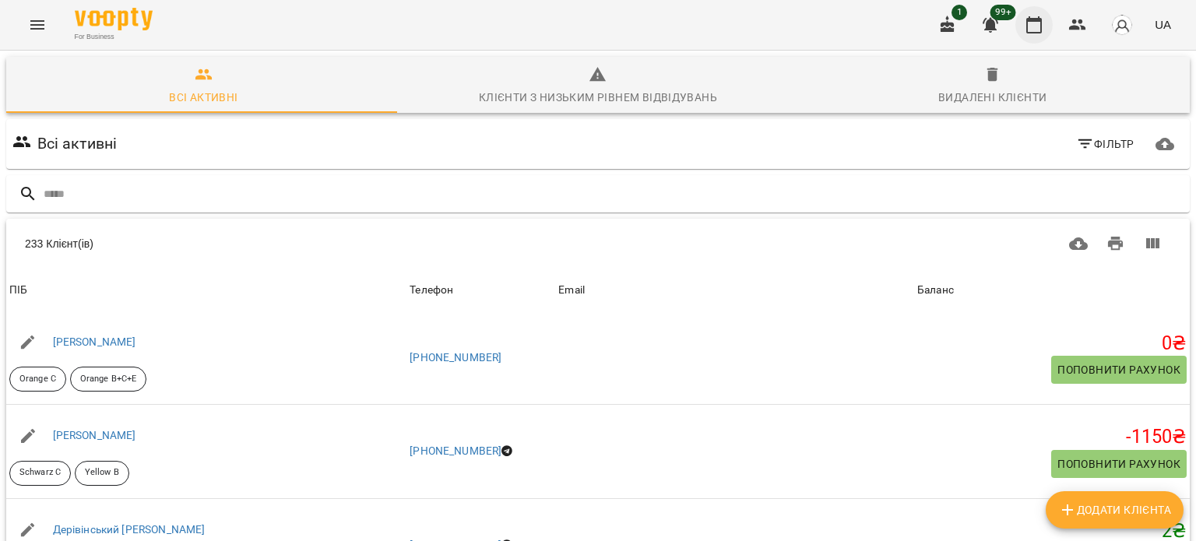
click at [1033, 27] on icon "button" at bounding box center [1034, 25] width 19 height 19
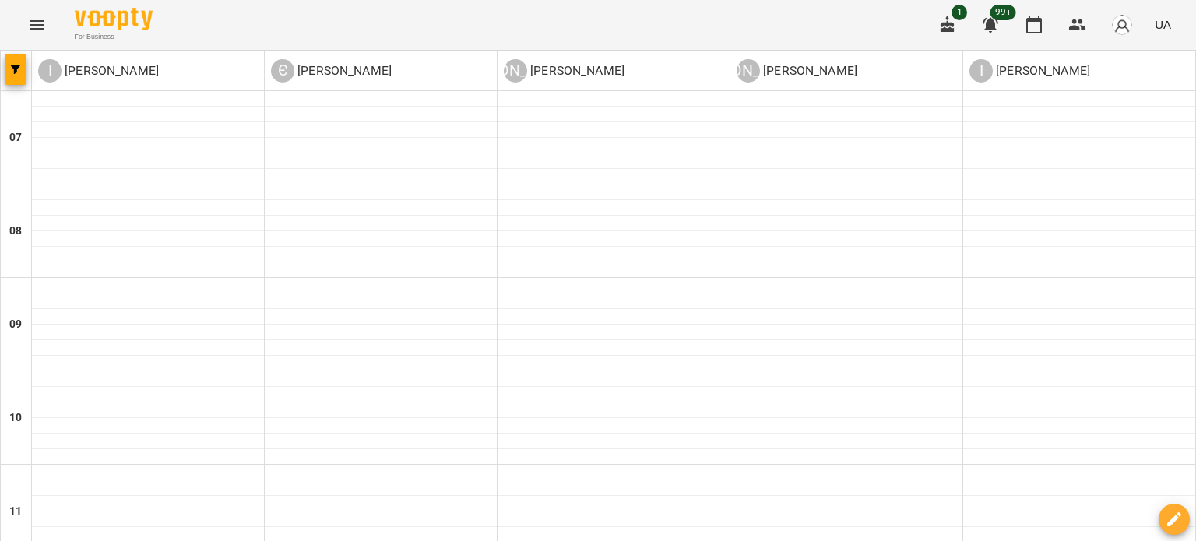
type input "**********"
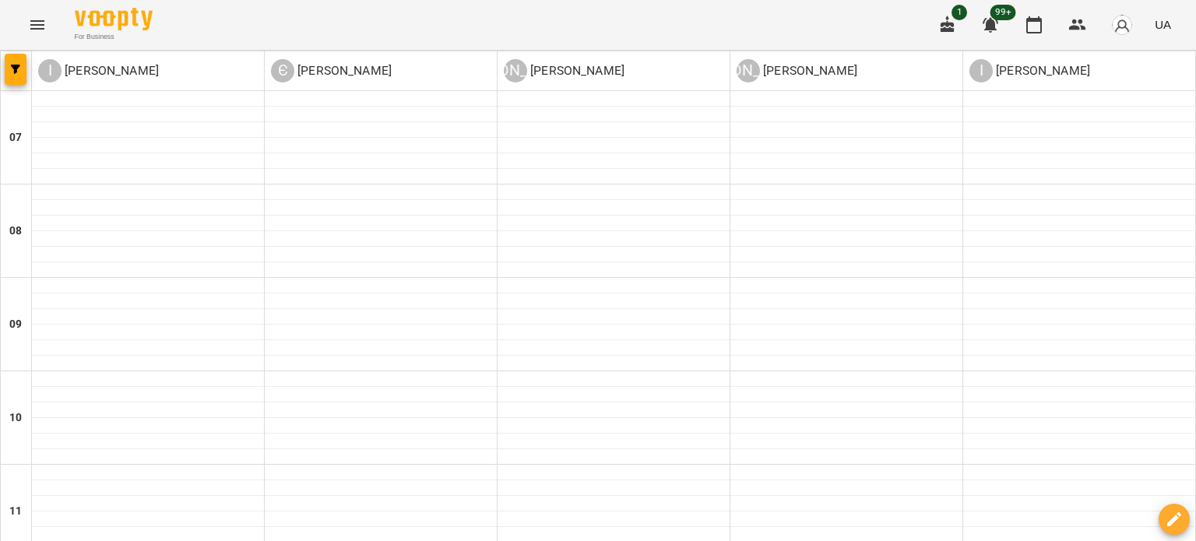
type input "**********"
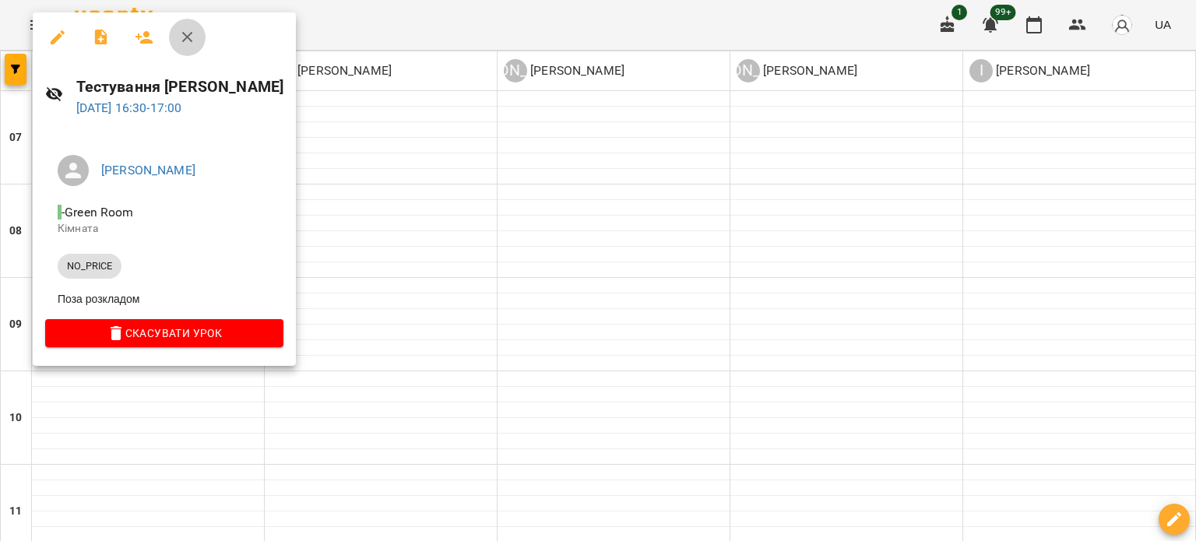
click at [186, 40] on icon "button" at bounding box center [187, 37] width 19 height 19
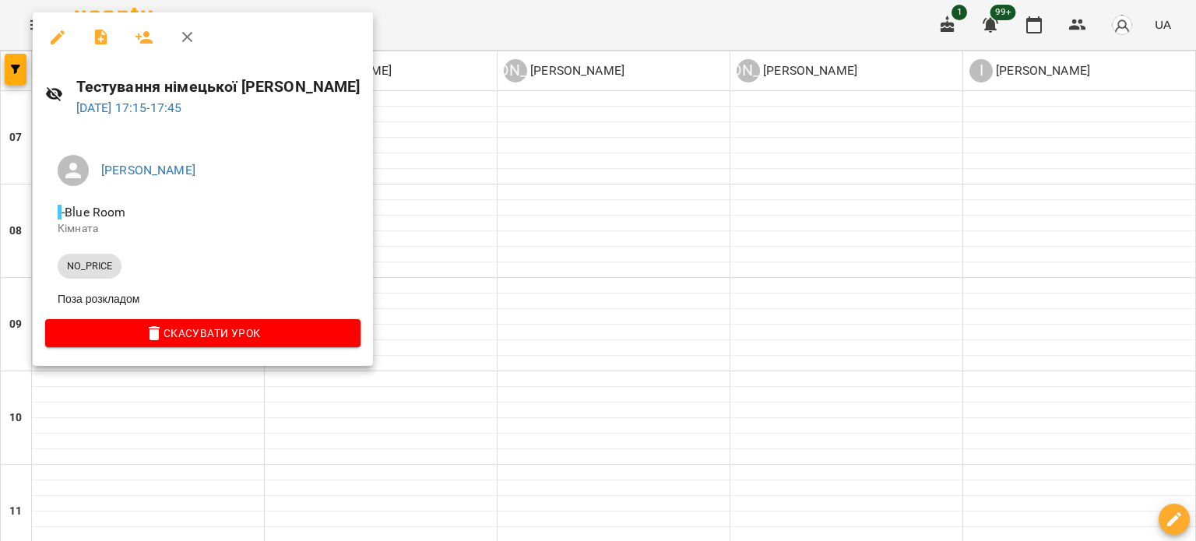
click at [188, 40] on icon "button" at bounding box center [187, 37] width 19 height 19
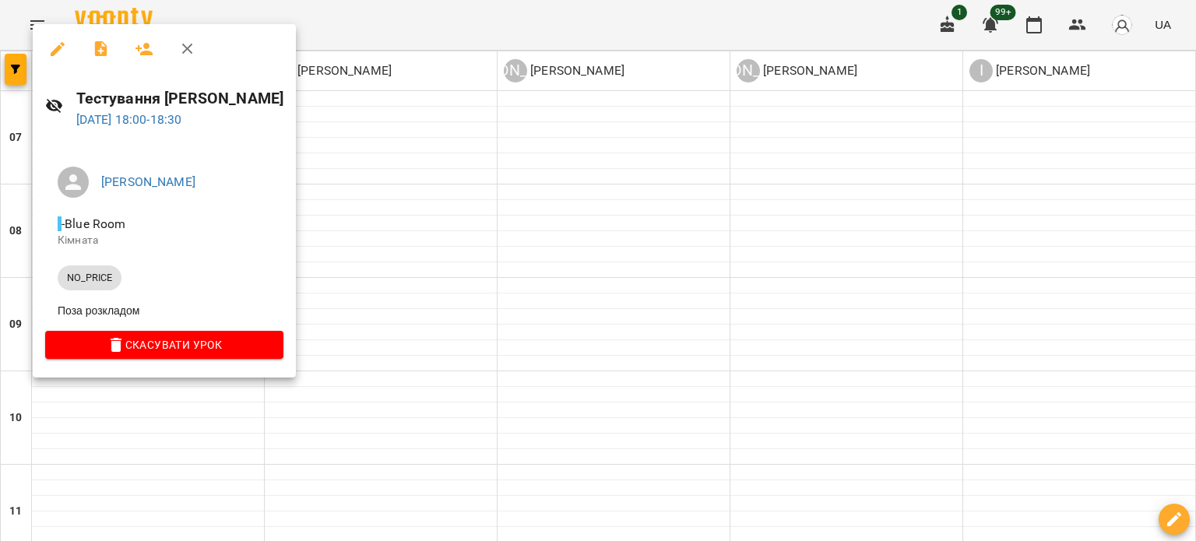
click at [181, 46] on icon "button" at bounding box center [187, 49] width 19 height 19
